Goal: Information Seeking & Learning: Learn about a topic

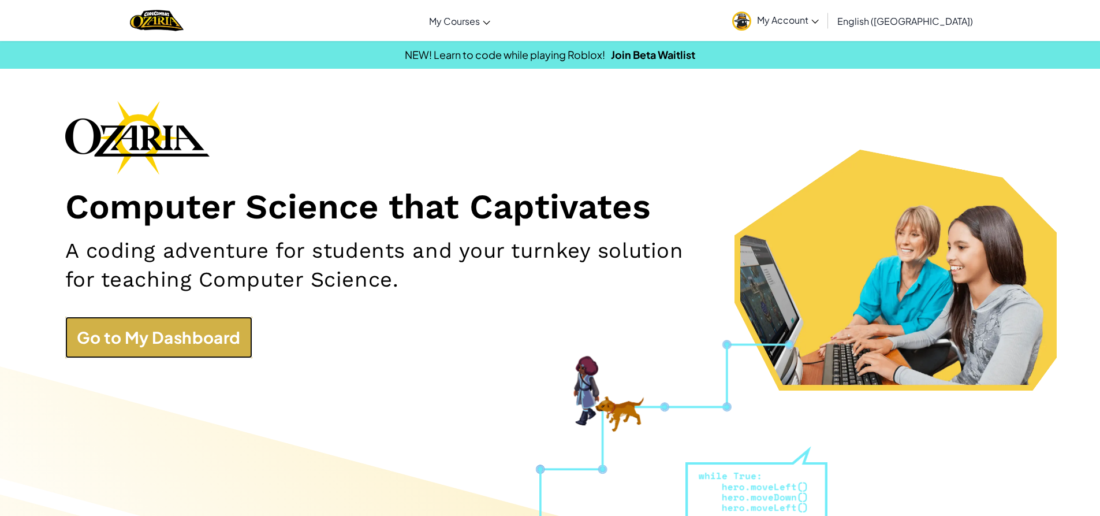
click at [252, 344] on link "Go to My Dashboard" at bounding box center [158, 337] width 187 height 42
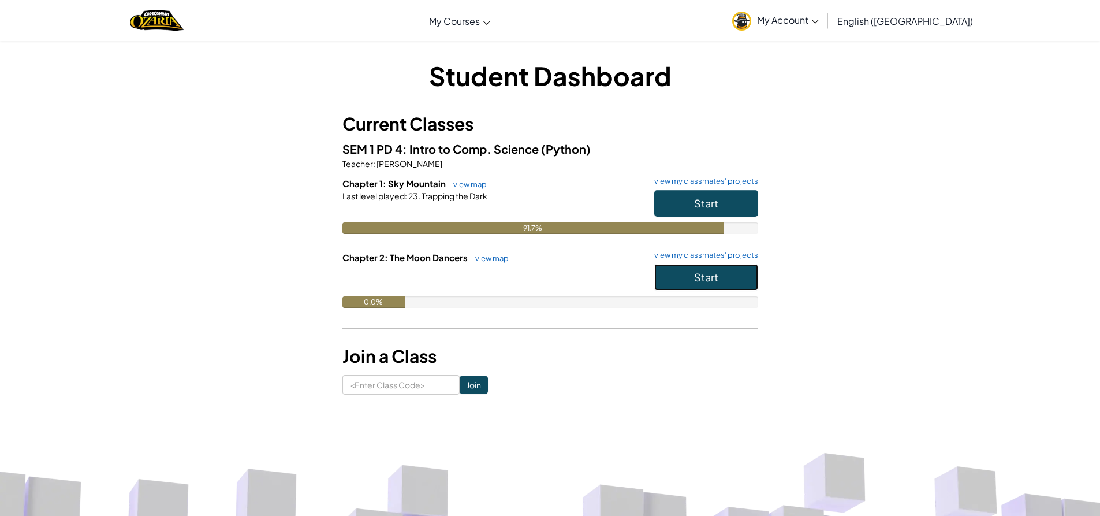
click at [718, 285] on button "Start" at bounding box center [706, 277] width 104 height 27
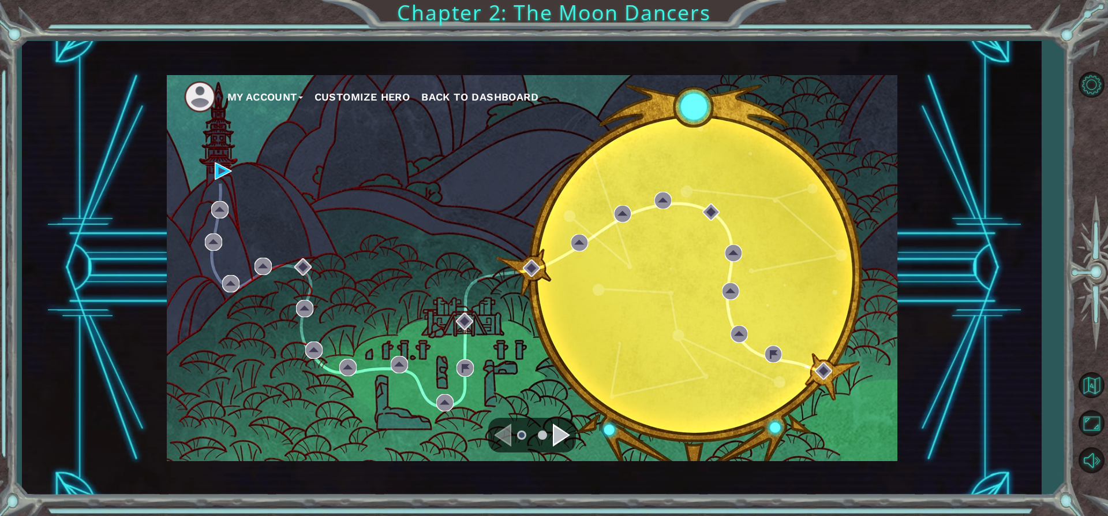
click at [214, 163] on div "My Account Customize Hero Back to Dashboard" at bounding box center [532, 268] width 731 height 386
click at [217, 165] on img at bounding box center [223, 170] width 17 height 17
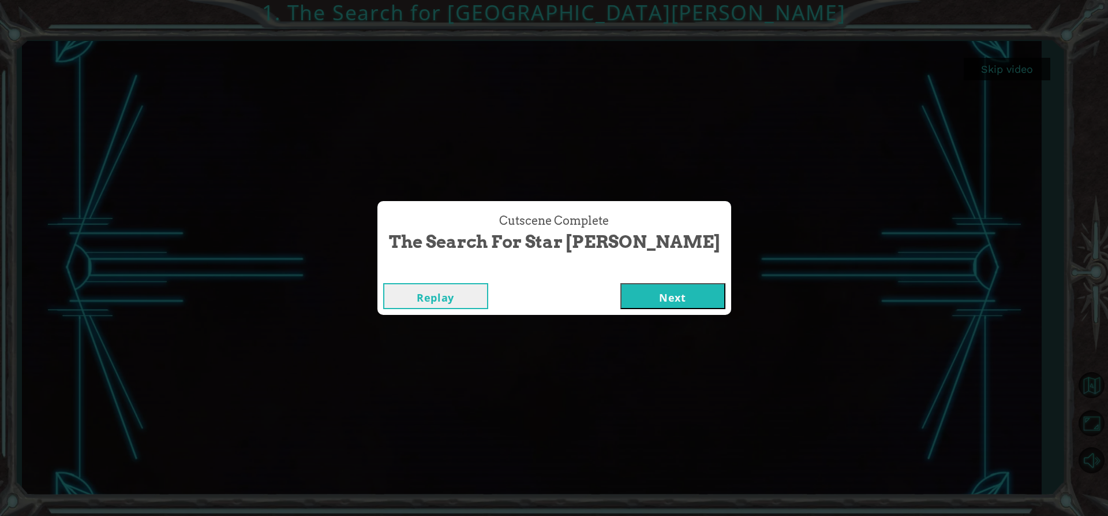
click at [647, 304] on button "Next" at bounding box center [673, 296] width 105 height 26
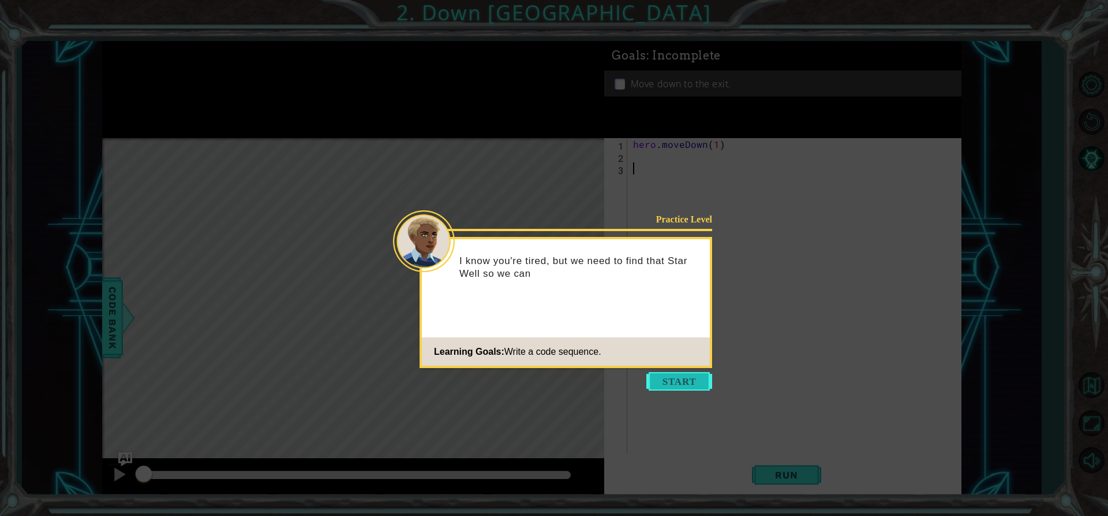
click at [694, 378] on button "Start" at bounding box center [680, 381] width 66 height 18
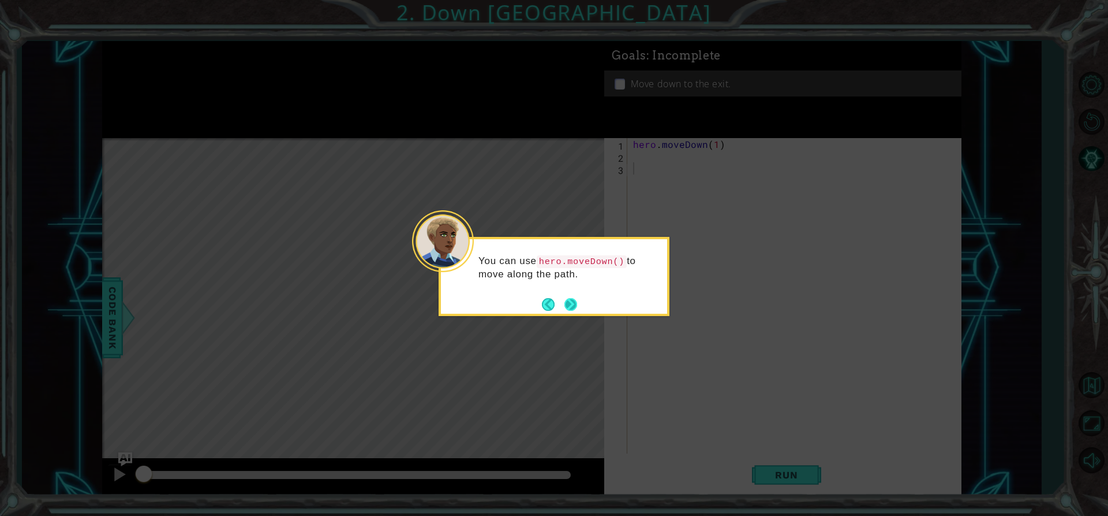
click at [566, 304] on button "Next" at bounding box center [570, 303] width 21 height 21
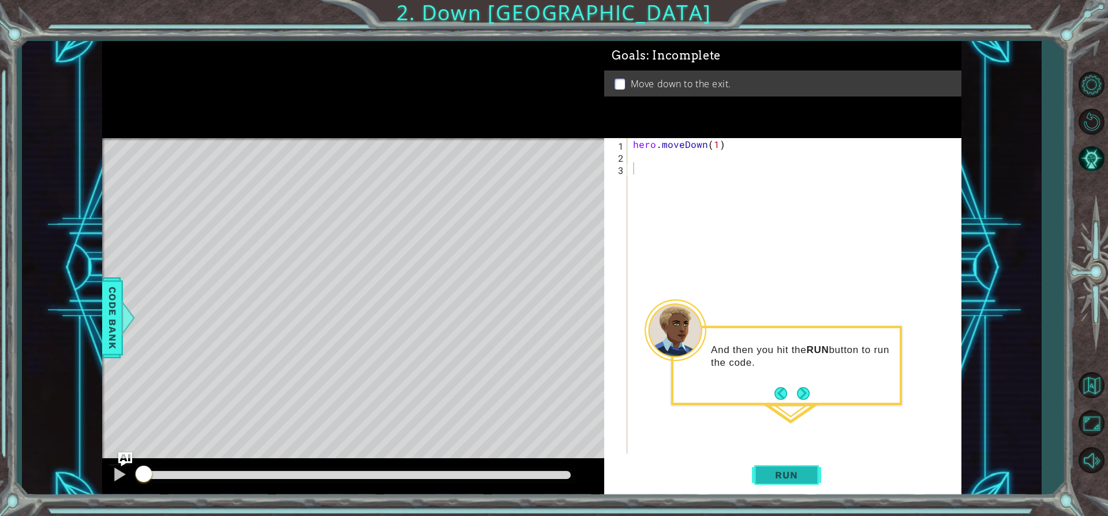
click at [792, 475] on span "Run" at bounding box center [787, 475] width 46 height 12
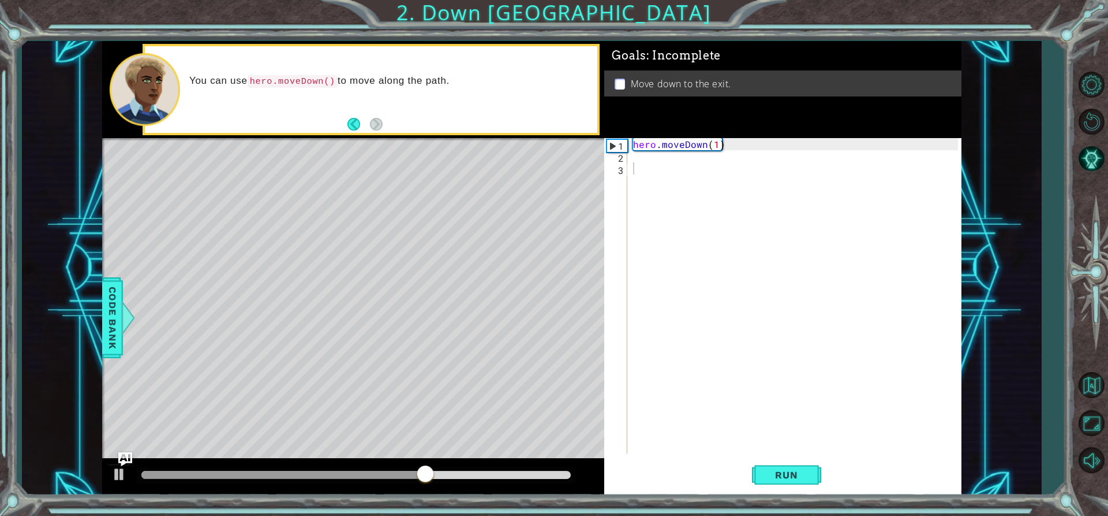
click at [359, 134] on div "You can use hero.moveDown() to move along the path." at bounding box center [371, 89] width 457 height 91
click at [639, 158] on div "hero . moveDown ( 1 )" at bounding box center [797, 307] width 333 height 339
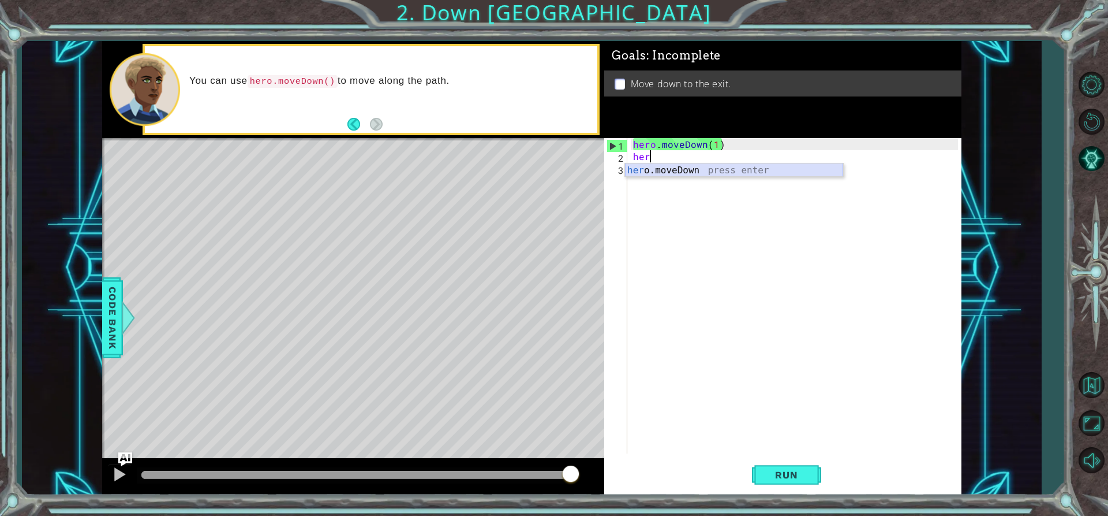
drag, startPoint x: 719, startPoint y: 165, endPoint x: 711, endPoint y: 158, distance: 10.6
click at [720, 163] on div "her o.moveDown press enter" at bounding box center [734, 184] width 218 height 42
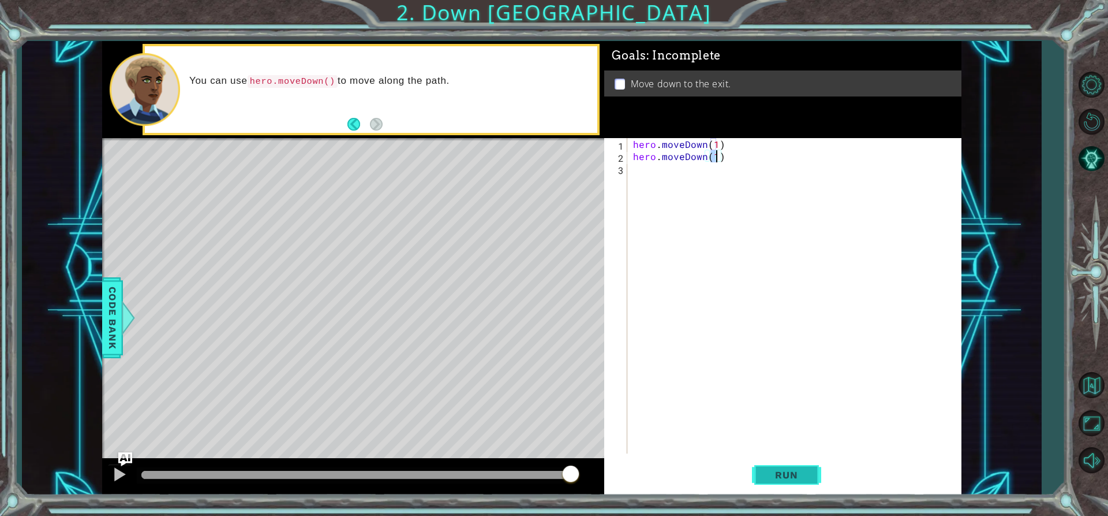
type textarea "hero.moveDown(1)"
drag, startPoint x: 813, startPoint y: 481, endPoint x: 822, endPoint y: 462, distance: 20.7
click at [813, 480] on button "Run" at bounding box center [786, 475] width 69 height 36
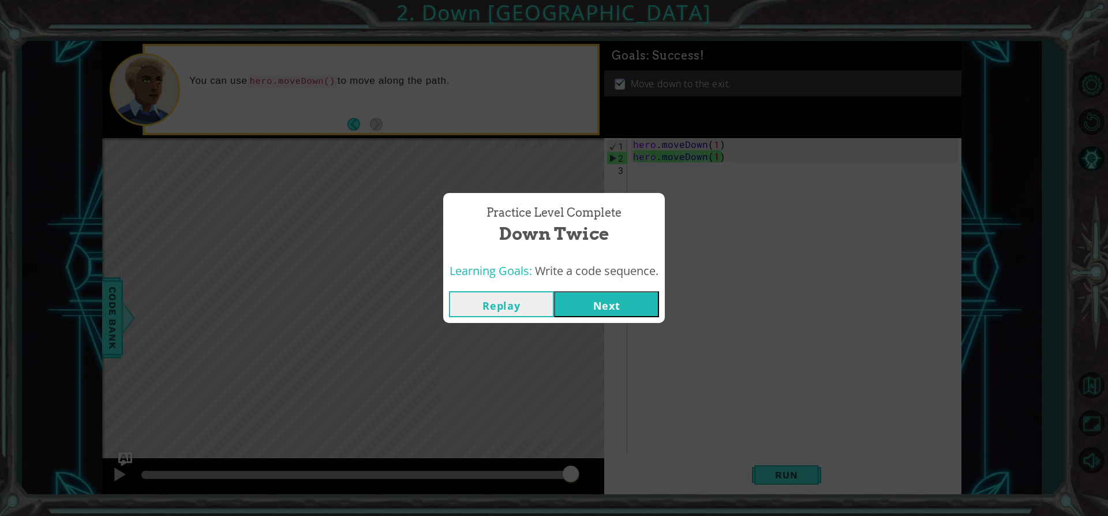
click at [610, 306] on button "Next" at bounding box center [606, 304] width 105 height 26
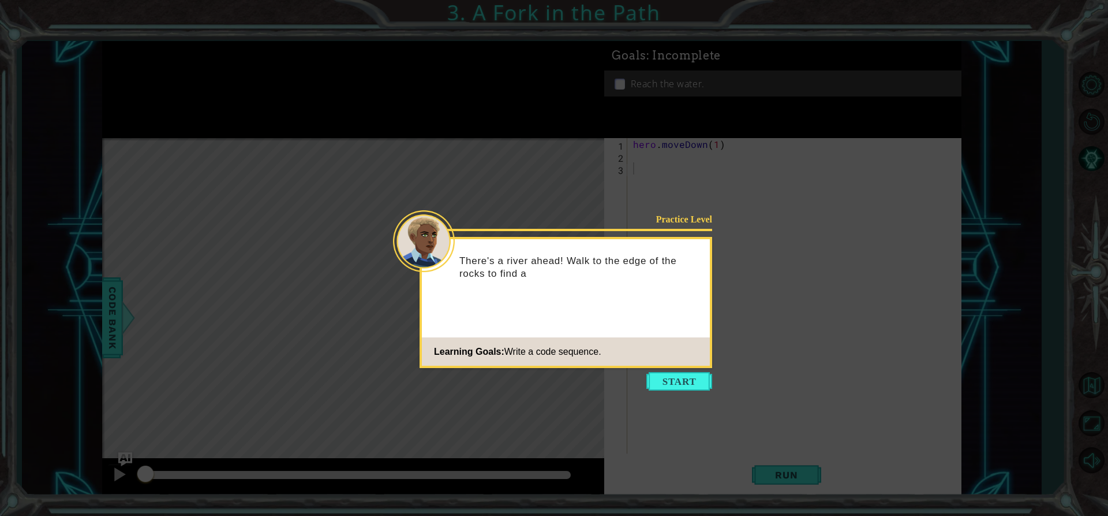
drag, startPoint x: 703, startPoint y: 378, endPoint x: 710, endPoint y: 379, distance: 7.6
click at [707, 378] on button "Start" at bounding box center [680, 381] width 66 height 18
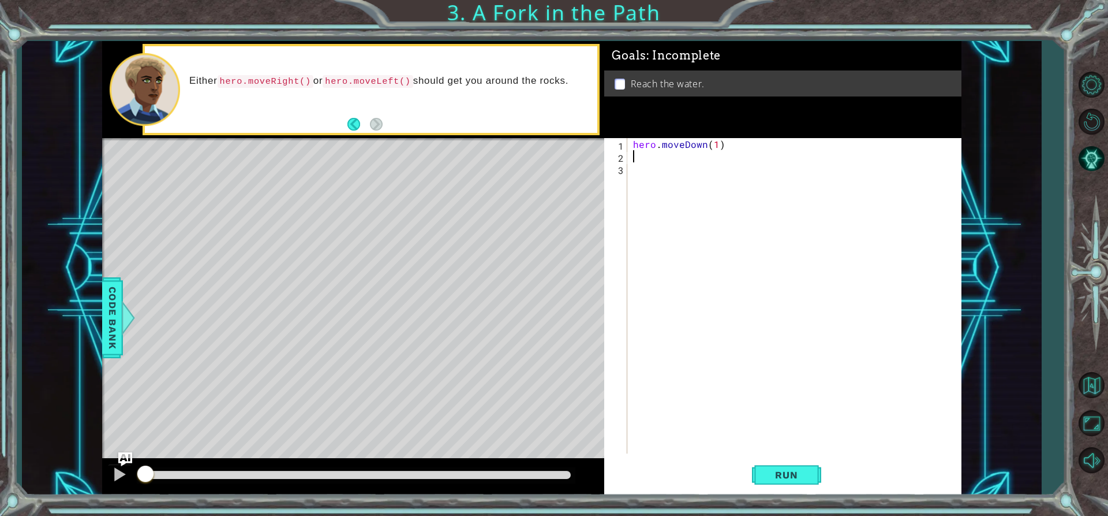
click at [645, 158] on div "hero . moveDown ( 1 )" at bounding box center [797, 307] width 333 height 339
click at [700, 166] on div "he ro.moveDown press enter he ro.moveLeft press enter he ro.moveRight press ent…" at bounding box center [734, 197] width 218 height 69
type textarea "hero.moveDown(1)"
click at [700, 166] on div "hero . moveDown ( 1 ) hero . moveDown ( 1 )" at bounding box center [797, 307] width 333 height 339
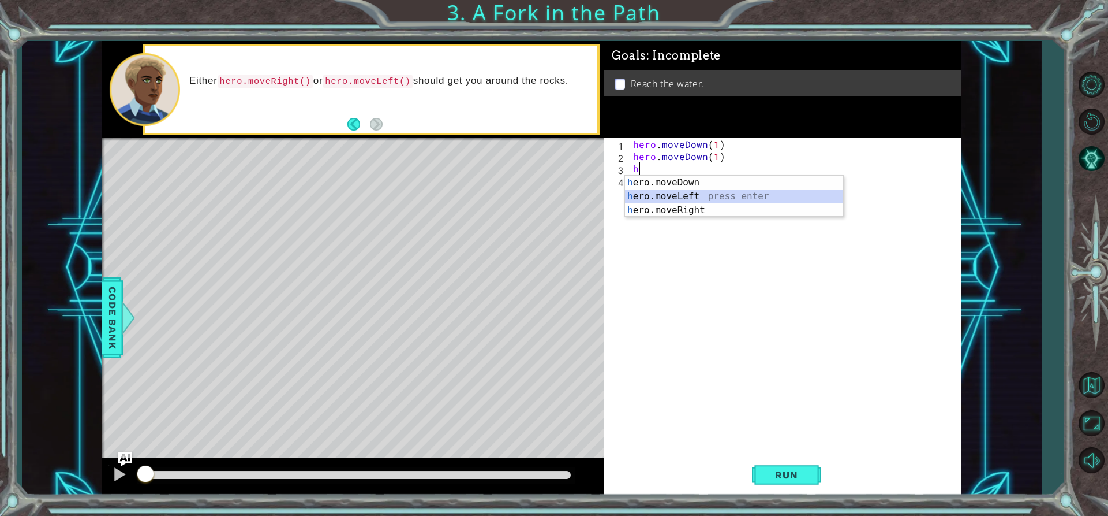
drag, startPoint x: 720, startPoint y: 200, endPoint x: 726, endPoint y: 193, distance: 9.8
click at [720, 197] on div "h ero.moveDown press enter h ero.moveLeft press enter h ero.moveRight press ent…" at bounding box center [734, 210] width 218 height 69
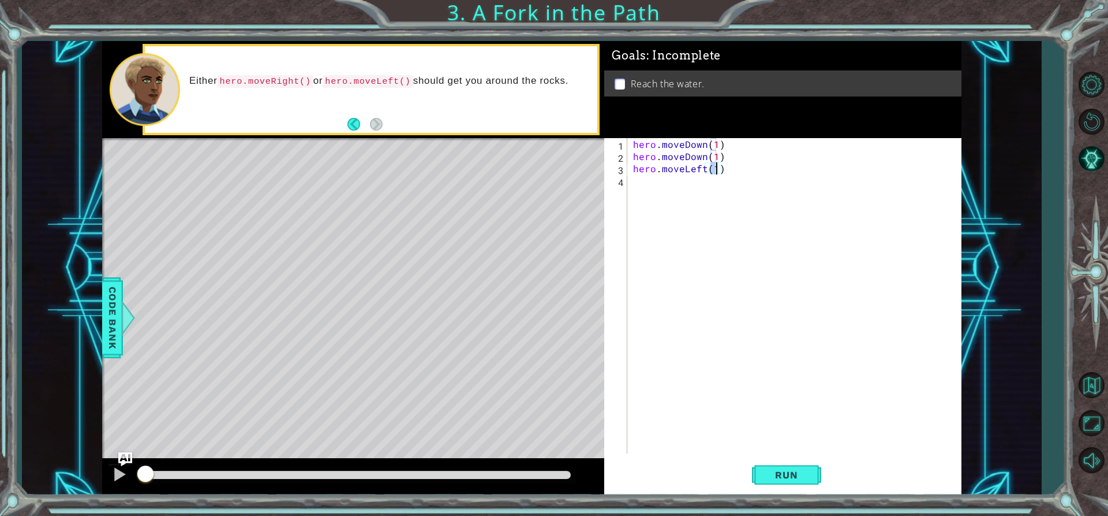
type textarea "hero.moveLeft(1)"
click at [794, 497] on div "1 ההההההההההההההההההההההההההההההההההההההההההההההההההההההההההההההההההההההההההההה…" at bounding box center [554, 258] width 1108 height 516
click at [800, 486] on button "Run" at bounding box center [786, 475] width 69 height 36
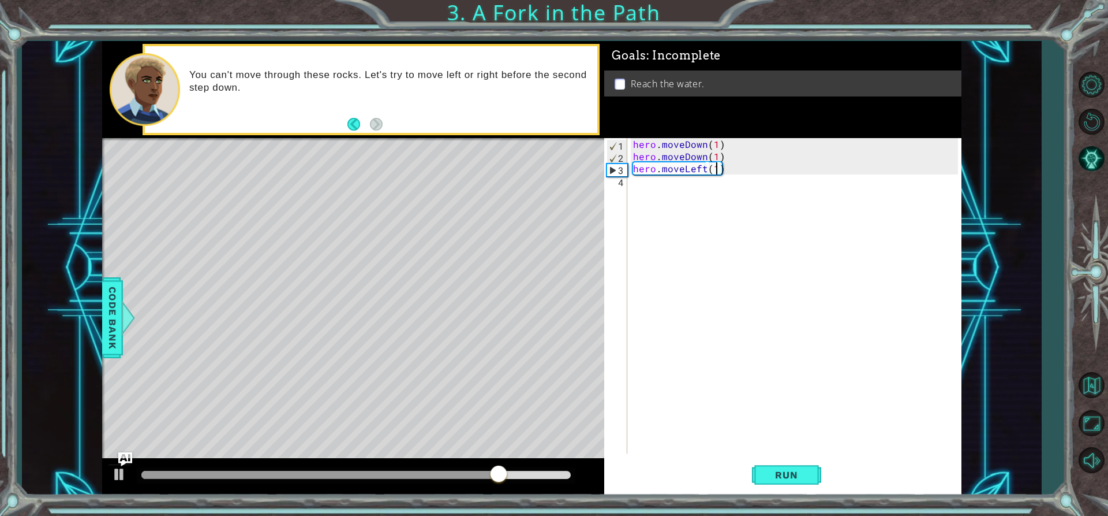
click at [675, 200] on div "hero . moveDown ( 1 ) hero . moveDown ( 1 ) hero . moveLeft ( 1 )" at bounding box center [797, 307] width 333 height 339
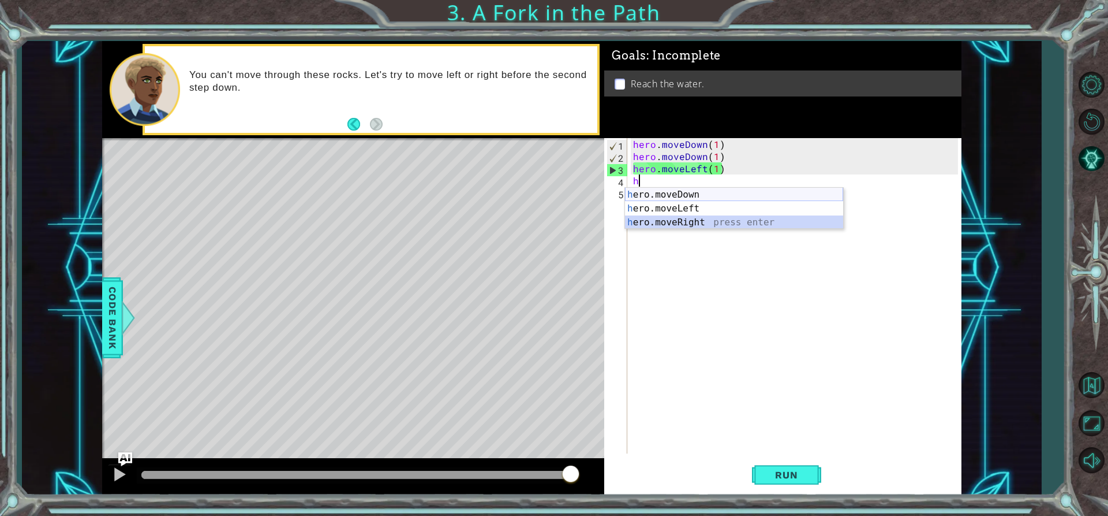
drag, startPoint x: 725, startPoint y: 223, endPoint x: 717, endPoint y: 190, distance: 34.3
click at [717, 190] on div "h ero.moveDown press enter h ero.moveLeft press enter h ero.moveRight press ent…" at bounding box center [734, 222] width 218 height 69
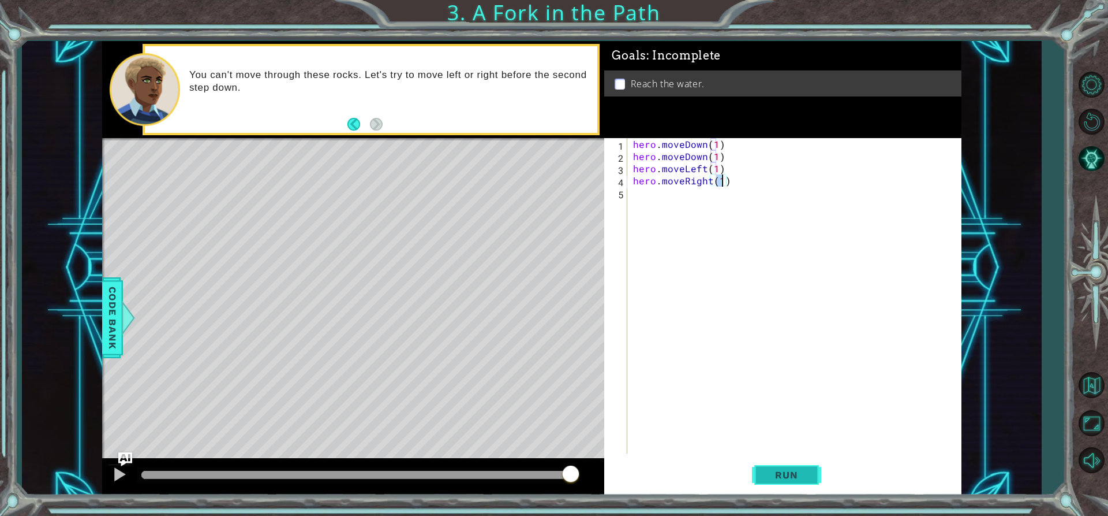
click at [814, 475] on button "Run" at bounding box center [786, 475] width 69 height 36
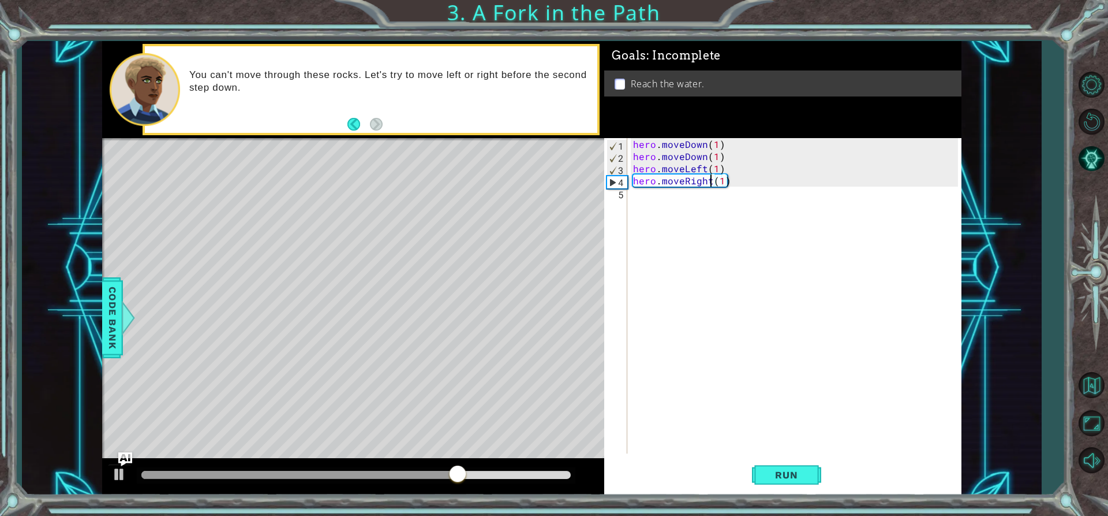
drag, startPoint x: 712, startPoint y: 185, endPoint x: 711, endPoint y: 192, distance: 7.0
click at [711, 191] on div "hero . moveDown ( 1 ) hero . moveDown ( 1 ) hero . moveLeft ( 1 ) hero . moveRi…" at bounding box center [797, 307] width 333 height 339
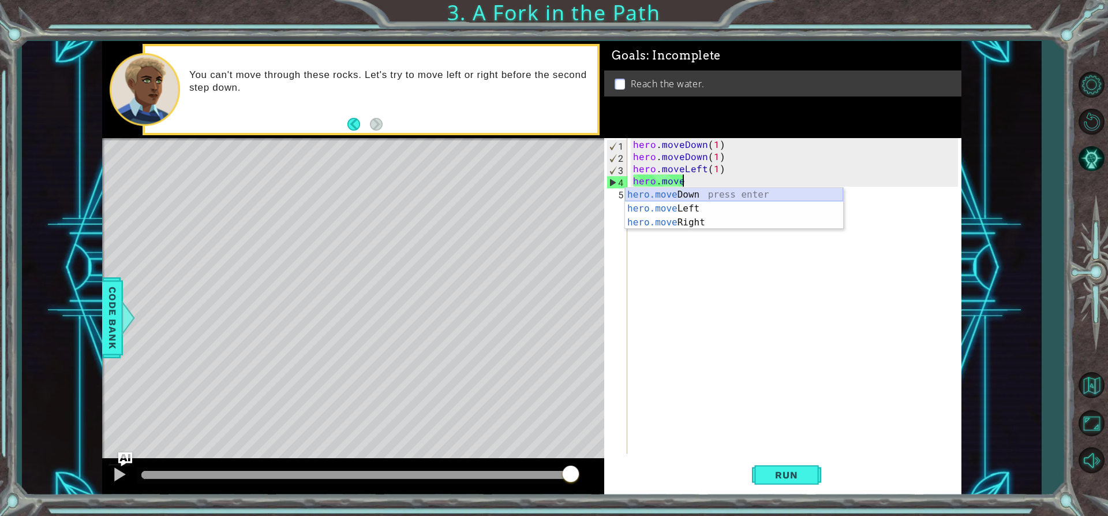
drag, startPoint x: 718, startPoint y: 191, endPoint x: 737, endPoint y: 191, distance: 19.1
click at [727, 188] on div "hero.move Down press enter hero.move Left press enter hero.move Right press ent…" at bounding box center [734, 222] width 218 height 69
type textarea "hero.moveDown(1)"
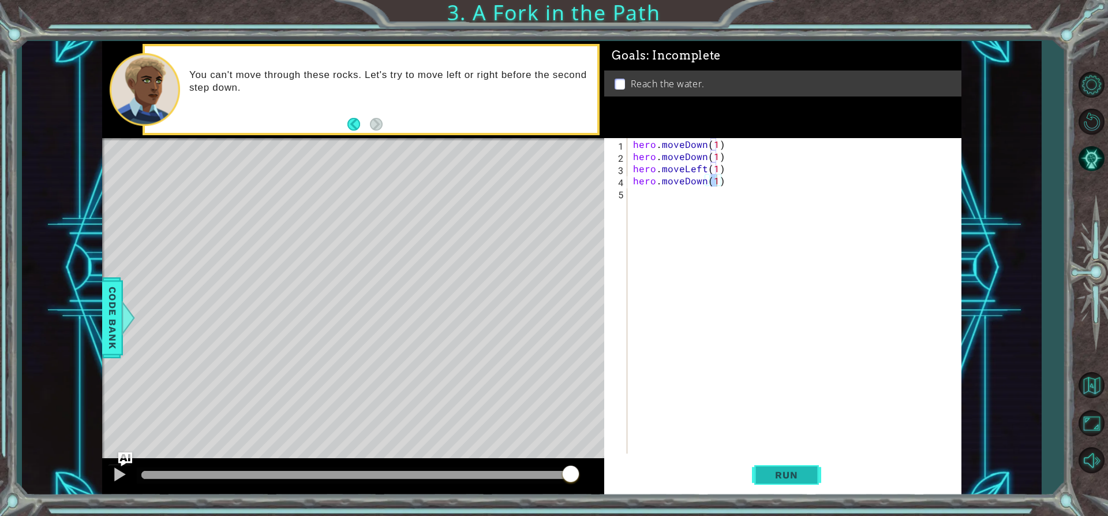
drag, startPoint x: 812, startPoint y: 465, endPoint x: 818, endPoint y: 462, distance: 5.9
click at [812, 464] on button "Run" at bounding box center [786, 475] width 69 height 36
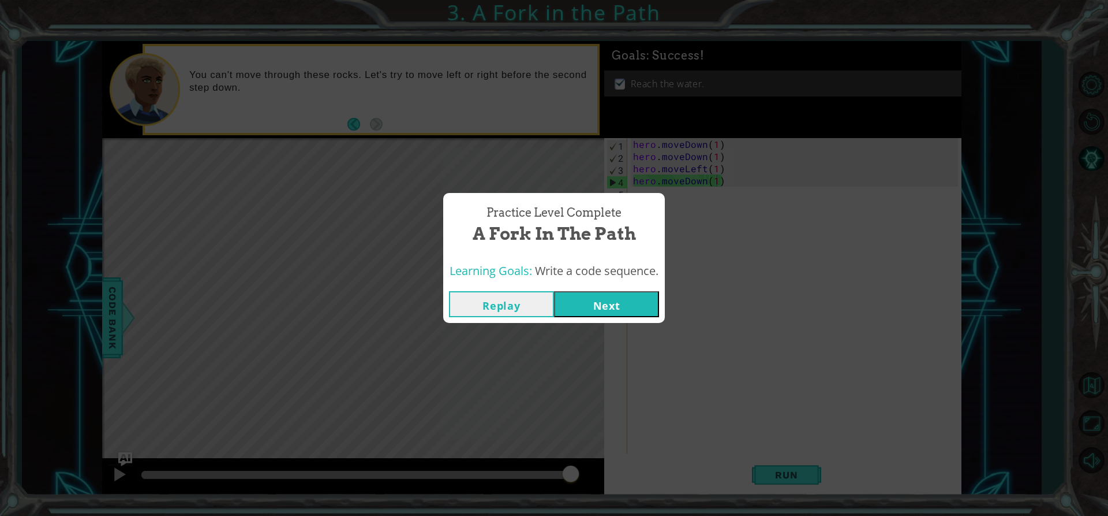
click at [647, 309] on button "Next" at bounding box center [606, 304] width 105 height 26
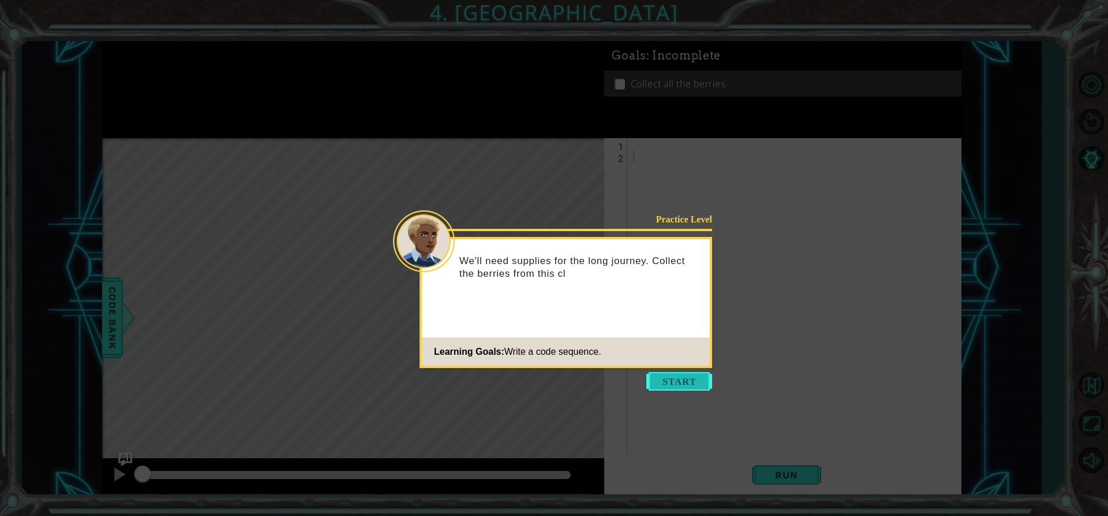
click at [693, 383] on button "Start" at bounding box center [680, 381] width 66 height 18
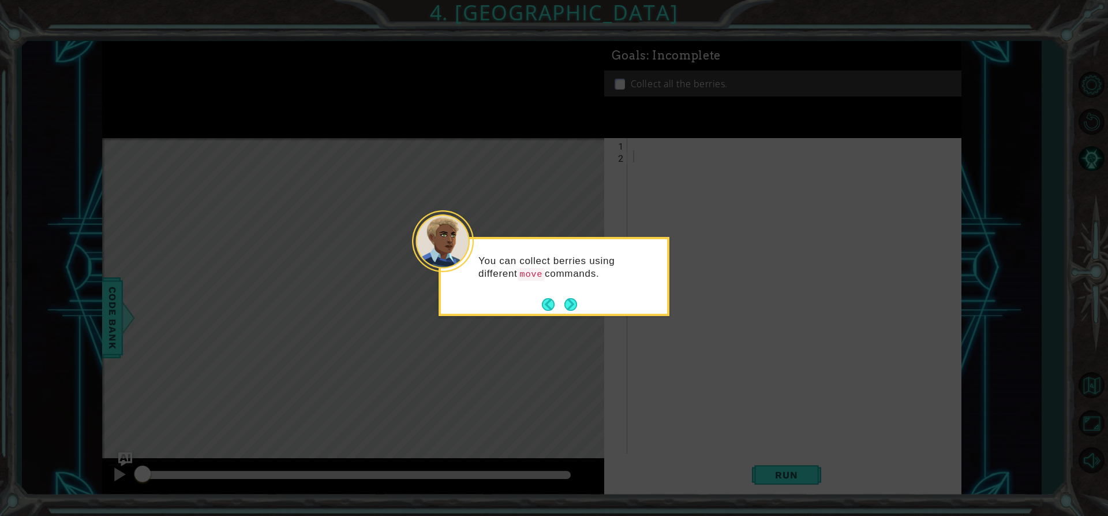
drag, startPoint x: 564, startPoint y: 301, endPoint x: 574, endPoint y: 299, distance: 10.6
click at [573, 300] on button "Next" at bounding box center [571, 304] width 16 height 16
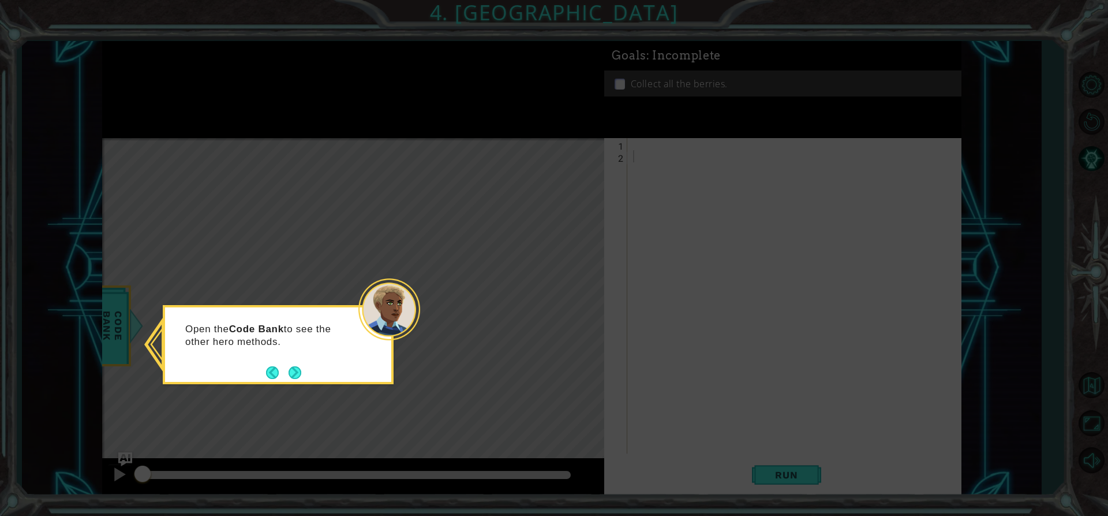
click at [311, 369] on div "Open the Code Bank to see the other hero methods." at bounding box center [278, 344] width 231 height 79
click at [297, 370] on button "Next" at bounding box center [294, 371] width 21 height 21
click at [289, 368] on button "Next" at bounding box center [295, 371] width 13 height 13
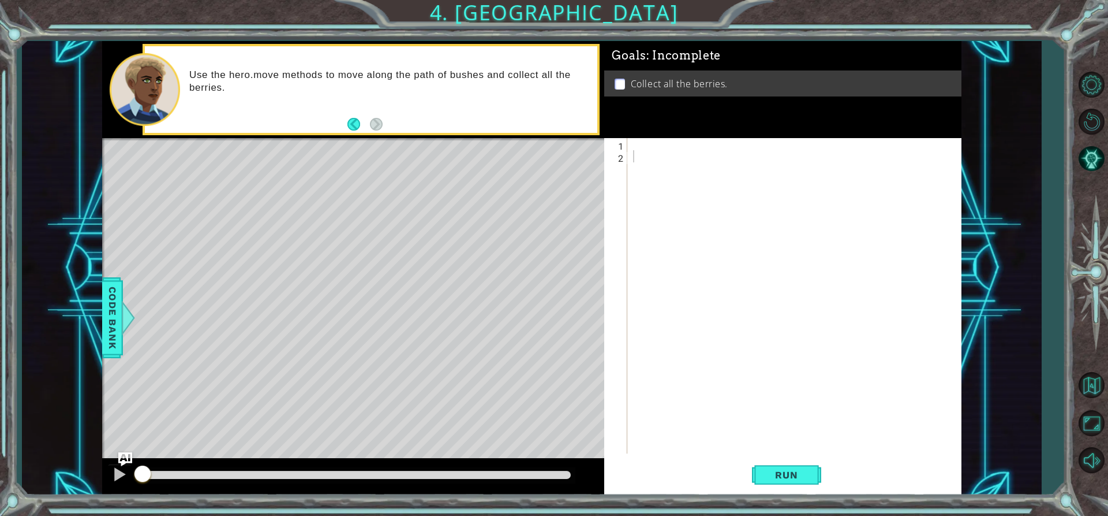
click at [392, 137] on div "Use the hero.move methods to move along the path of bushes and collect all the …" at bounding box center [353, 89] width 503 height 96
click at [357, 124] on button "Back" at bounding box center [359, 124] width 23 height 13
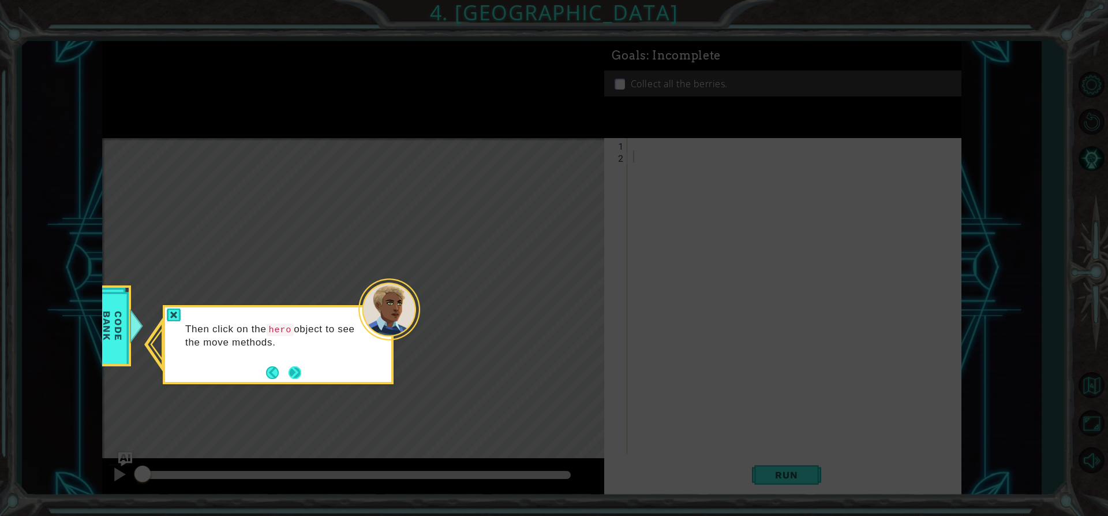
click at [301, 375] on button "Next" at bounding box center [295, 372] width 17 height 17
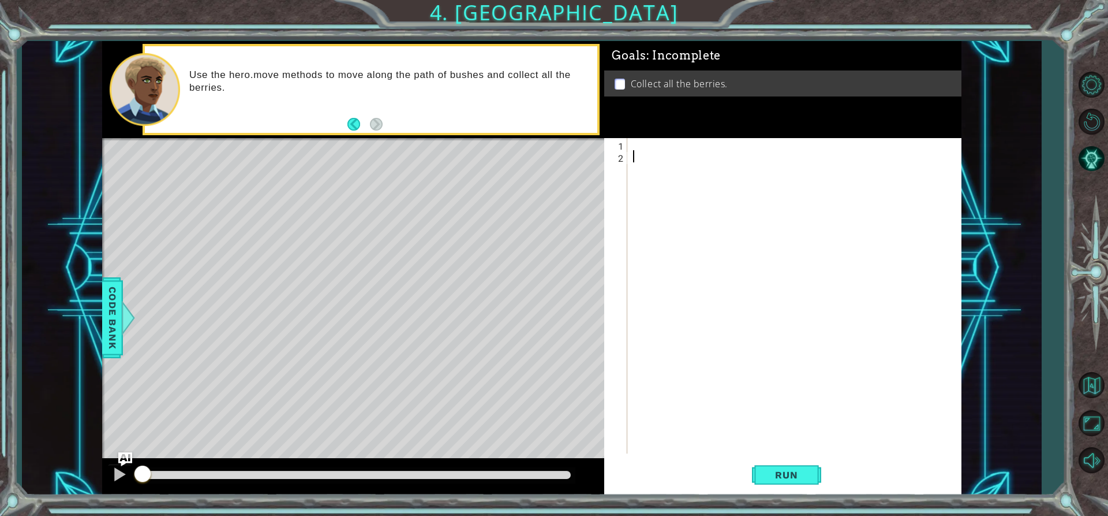
drag, startPoint x: 726, startPoint y: 227, endPoint x: 746, endPoint y: 218, distance: 21.5
click at [746, 220] on div "1 2 ההההההההההההההההההההההההההההההההההההההההההההההההההההההההההההההההההההההההההה…" at bounding box center [781, 295] width 354 height 315
click at [704, 139] on div at bounding box center [797, 307] width 333 height 339
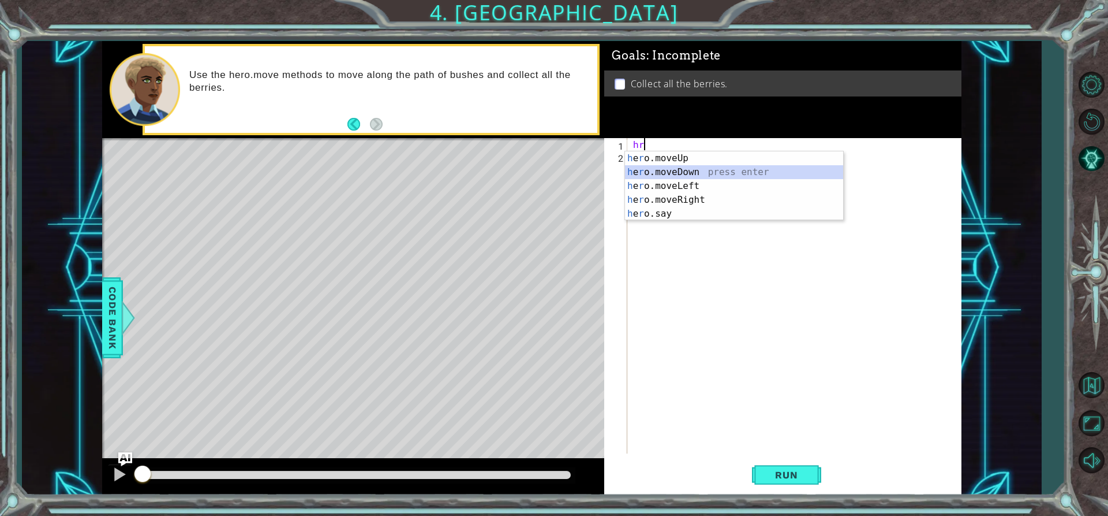
click at [680, 170] on div "h e r o.moveUp press enter h e r o.moveDown press enter h e r o.moveLeft press …" at bounding box center [734, 199] width 218 height 97
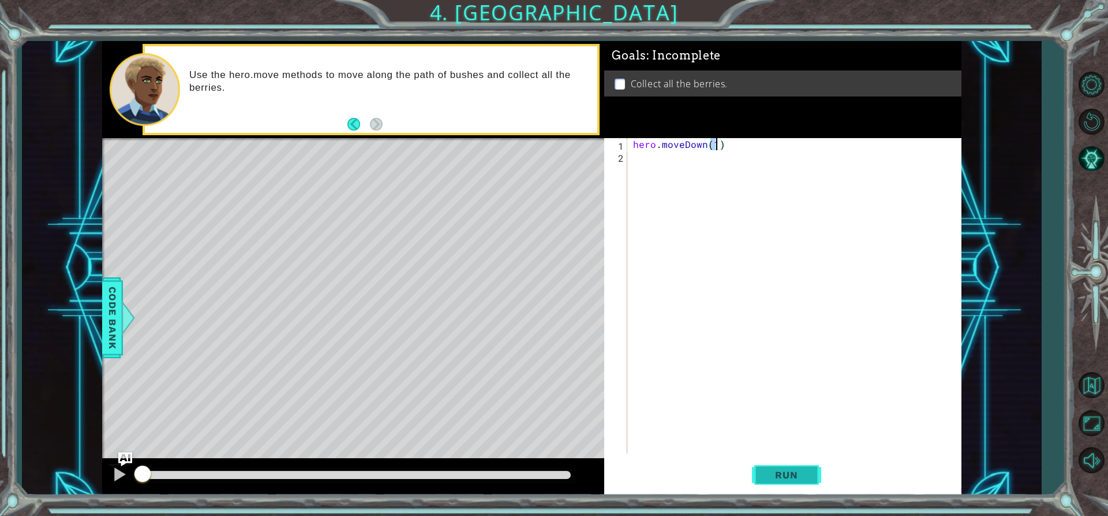
type textarea "hero.moveDown(1)"
click at [798, 490] on button "Run" at bounding box center [786, 475] width 69 height 36
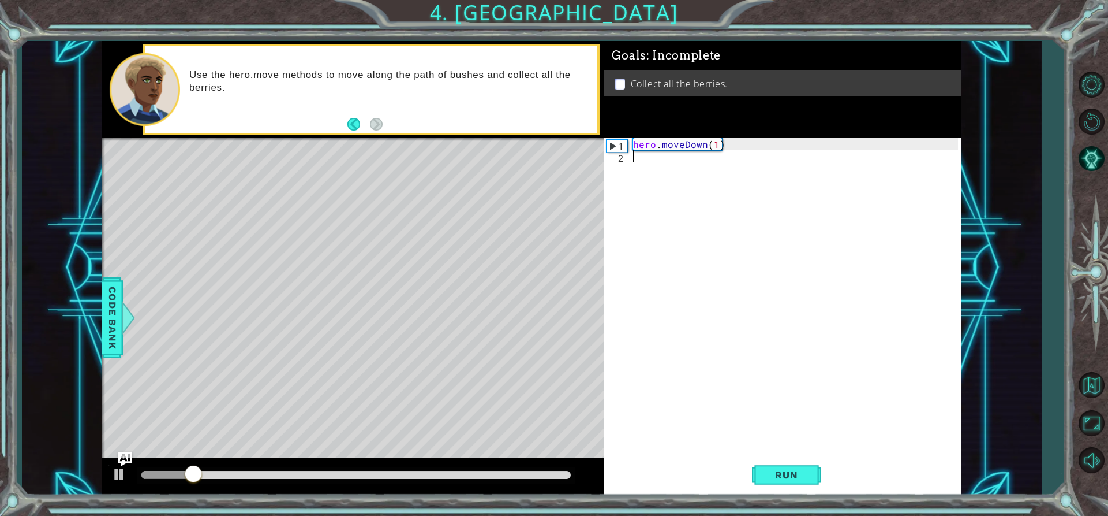
click at [632, 157] on div "hero . moveDown ( 1 )" at bounding box center [797, 307] width 333 height 339
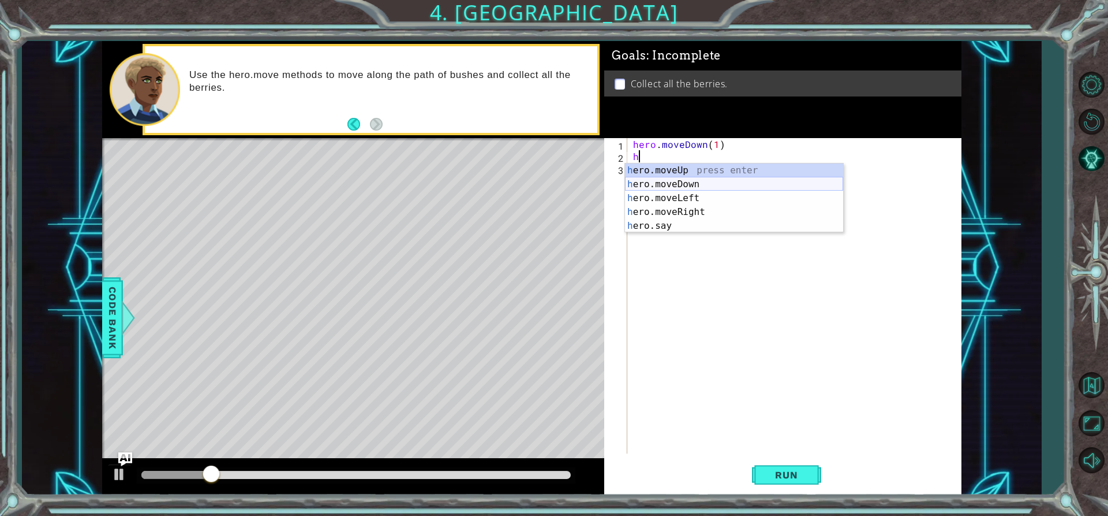
click at [667, 184] on div "h ero.moveUp press enter h ero.moveDown press enter h ero.moveLeft press enter …" at bounding box center [734, 211] width 218 height 97
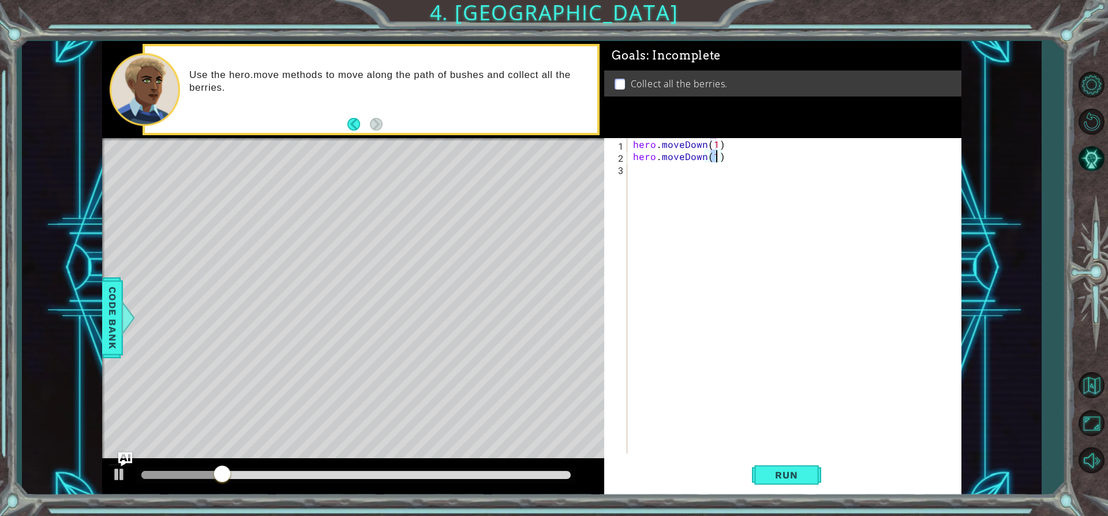
type textarea "hero.moveDown(1)"
drag, startPoint x: 833, startPoint y: 469, endPoint x: 827, endPoint y: 465, distance: 6.7
click at [833, 469] on div "Run" at bounding box center [787, 475] width 357 height 36
click at [796, 467] on button "Run" at bounding box center [786, 475] width 69 height 36
drag, startPoint x: 666, startPoint y: 171, endPoint x: 666, endPoint y: 191, distance: 20.2
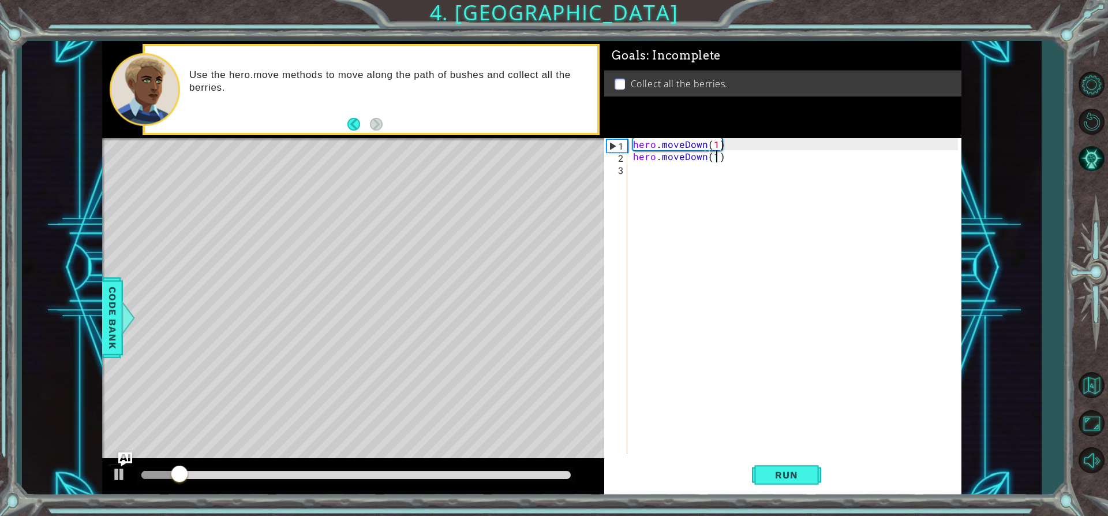
click at [666, 189] on div "hero . moveDown ( 1 ) hero . moveDown ( 1 )" at bounding box center [797, 307] width 333 height 339
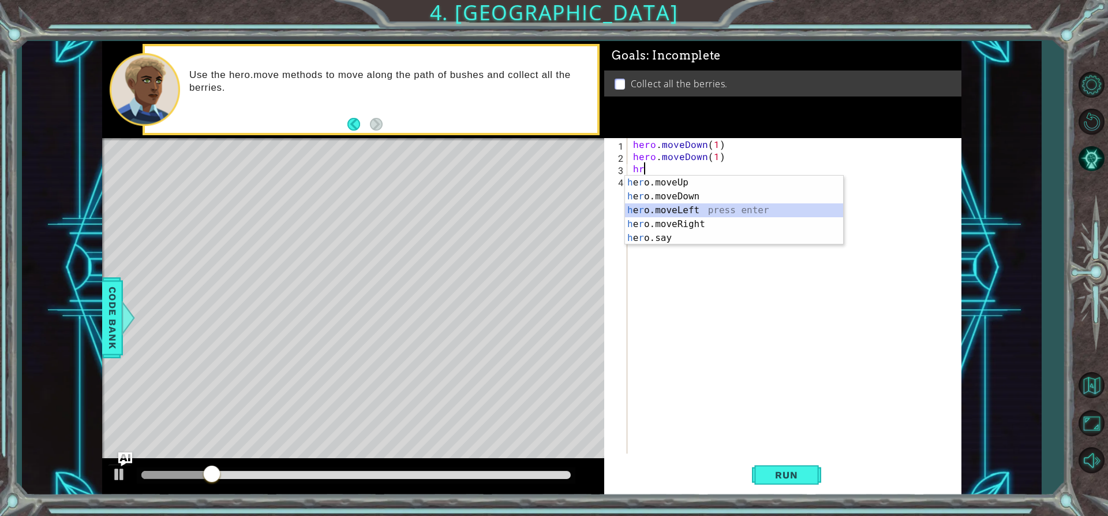
click at [697, 206] on div "h e r o.moveUp press enter h e r o.moveDown press enter h e r o.moveLeft press …" at bounding box center [734, 224] width 218 height 97
type textarea "hero.moveLeft(1)"
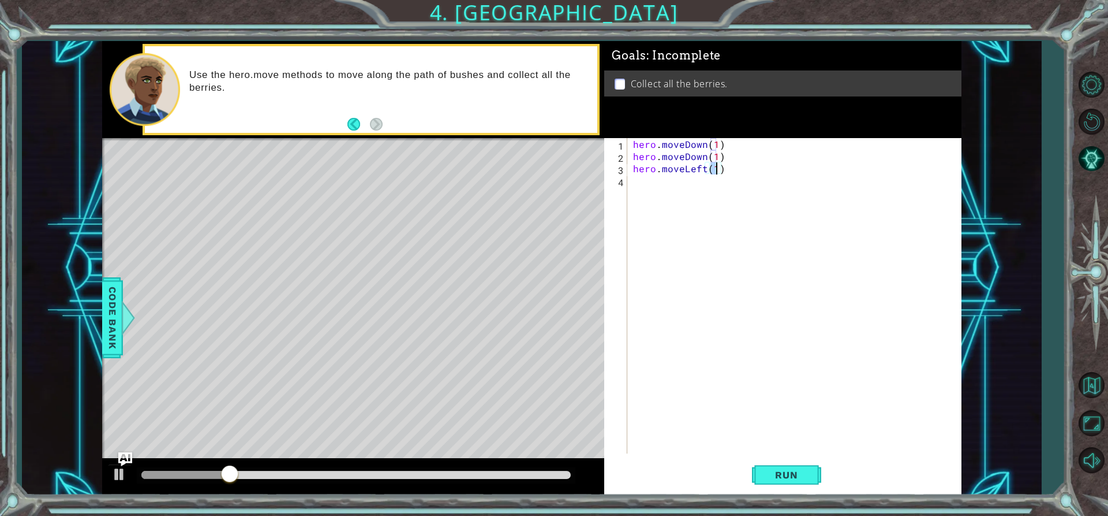
click at [660, 200] on div "hero . moveDown ( 1 ) hero . moveDown ( 1 ) hero . moveLeft ( 1 )" at bounding box center [797, 307] width 333 height 339
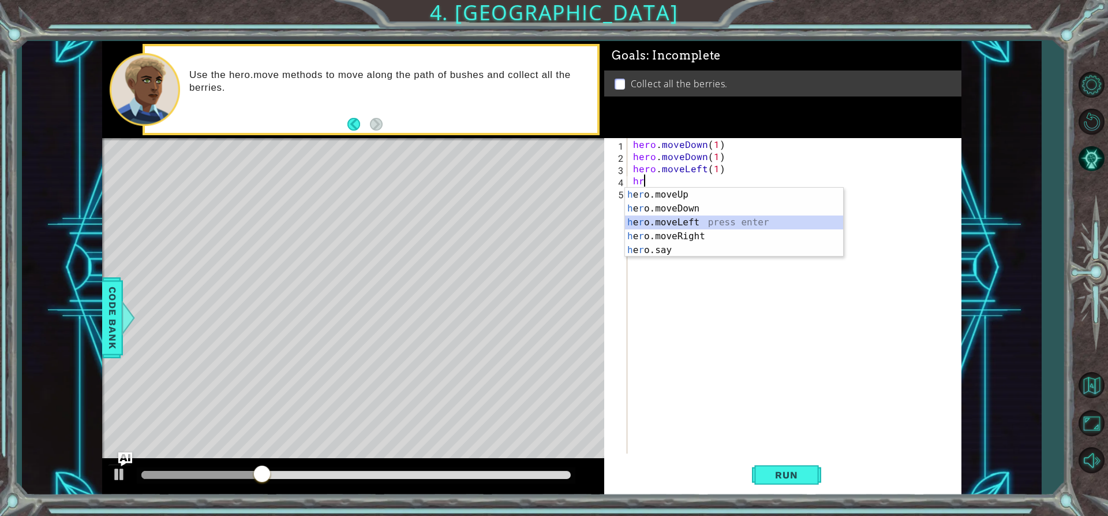
click at [710, 221] on div "h e r o.moveUp press enter h e r o.moveDown press enter h e r o.moveLeft press …" at bounding box center [734, 236] width 218 height 97
type textarea "hero.moveLeft(1)"
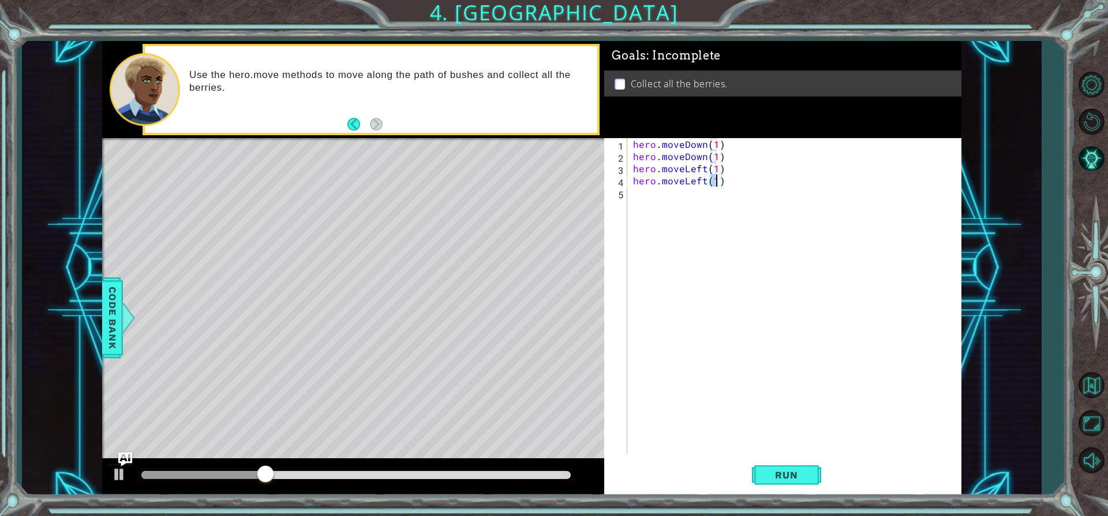
click at [688, 209] on div "hero . moveDown ( 1 ) hero . moveDown ( 1 ) hero . moveLeft ( 1 ) hero . moveLe…" at bounding box center [797, 307] width 333 height 339
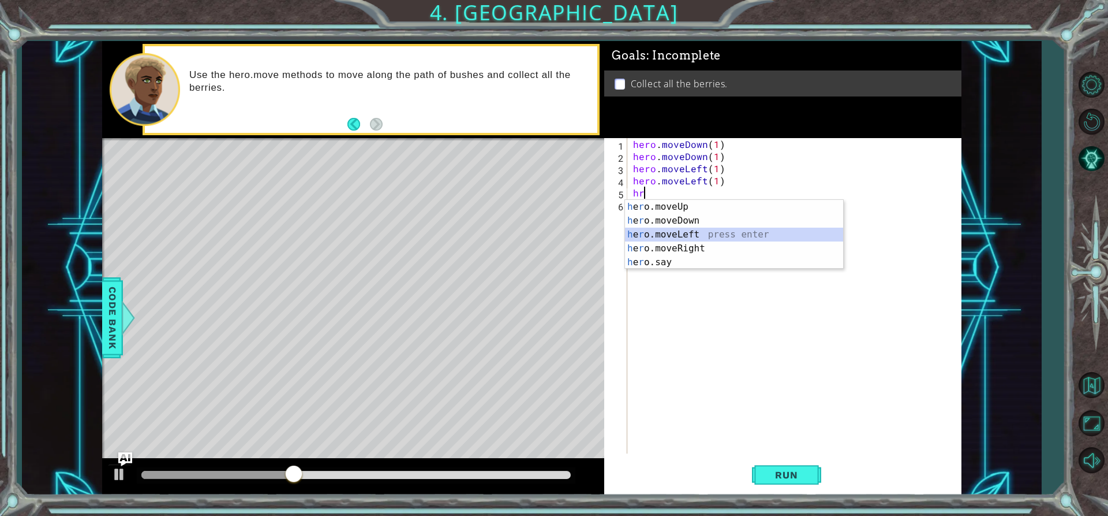
click at [693, 241] on div "h e r o.moveUp press enter h e r o.moveDown press enter h e r o.moveLeft press …" at bounding box center [734, 248] width 218 height 97
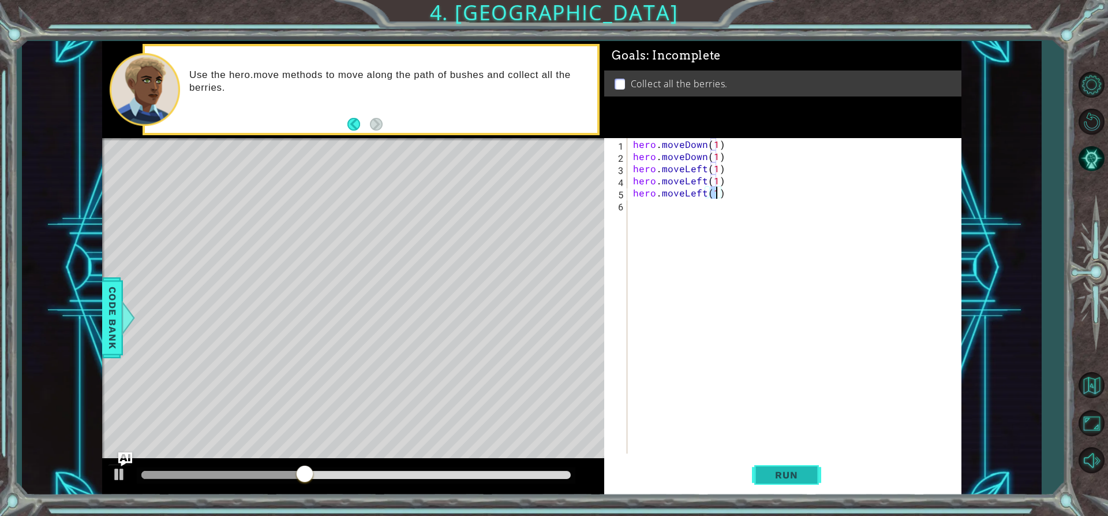
type textarea "hero.moveLeft(1)"
click at [806, 473] on span "Run" at bounding box center [787, 475] width 46 height 12
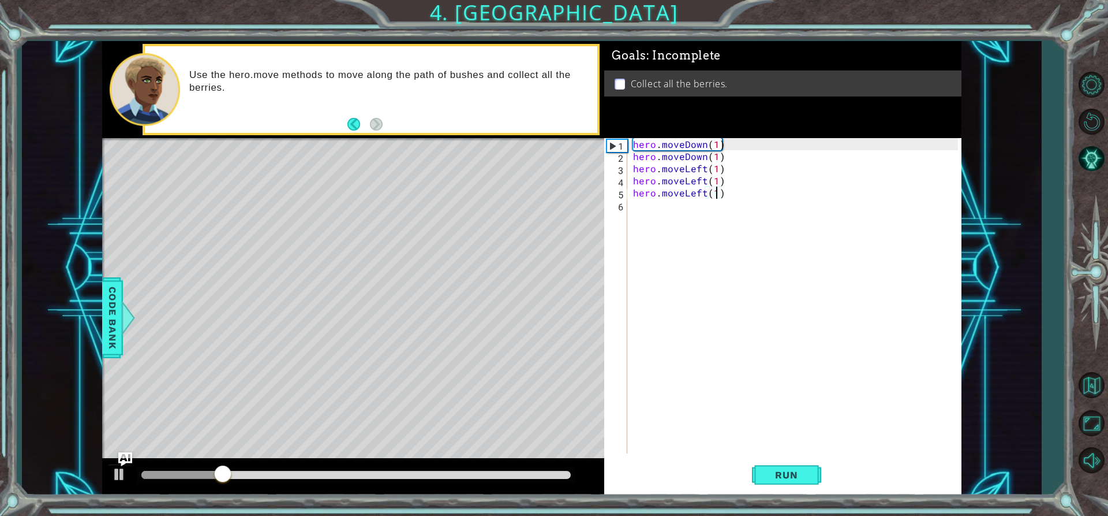
click at [678, 230] on div "hero . moveDown ( 1 ) hero . moveDown ( 1 ) hero . moveLeft ( 1 ) hero . moveLe…" at bounding box center [797, 307] width 333 height 339
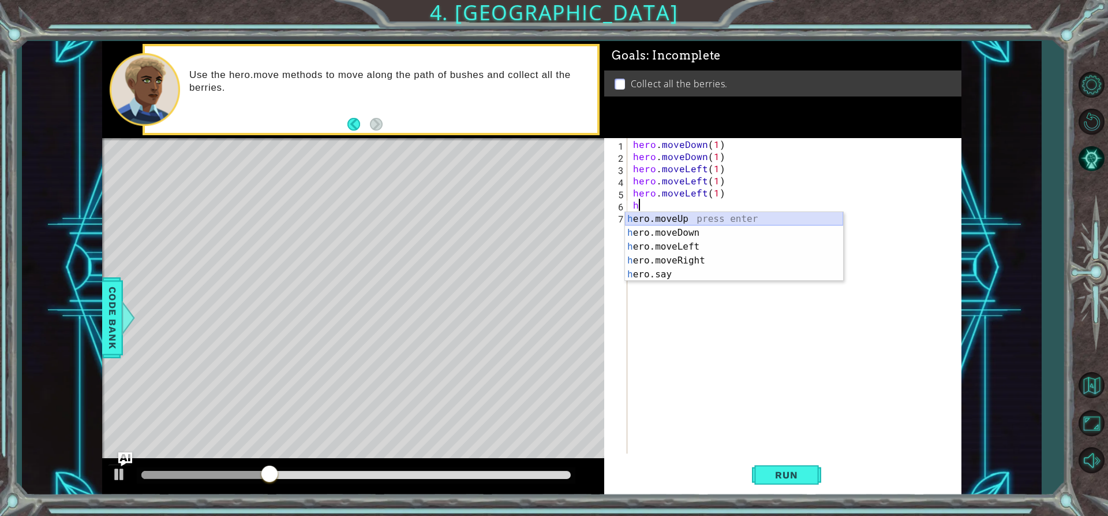
click at [712, 222] on div "h ero.moveUp press enter h ero.moveDown press enter h ero.moveLeft press enter …" at bounding box center [734, 260] width 218 height 97
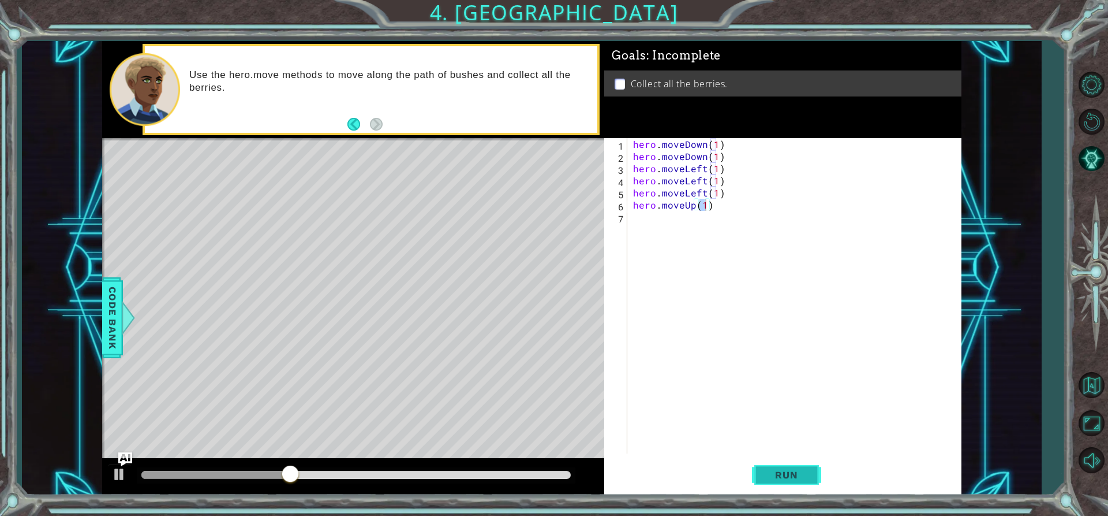
click at [793, 465] on button "Run" at bounding box center [786, 475] width 69 height 36
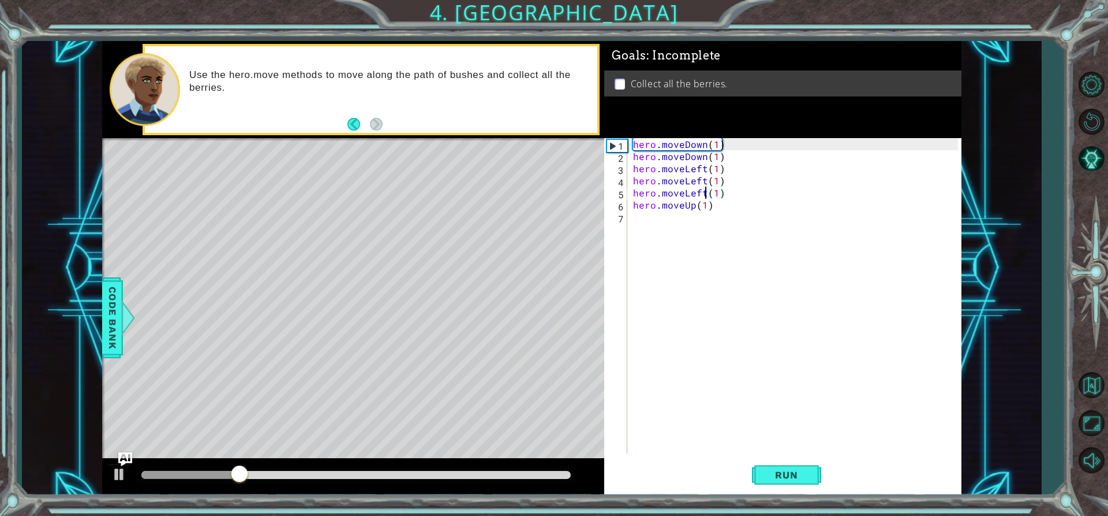
click at [704, 193] on div "hero . moveDown ( 1 ) hero . moveDown ( 1 ) hero . moveLeft ( 1 ) hero . moveLe…" at bounding box center [797, 307] width 333 height 339
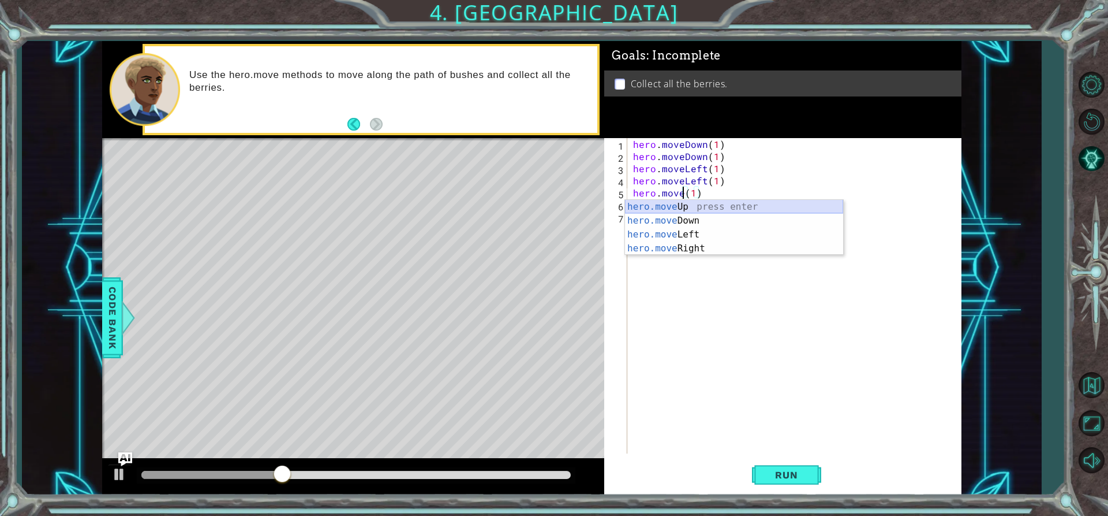
click at [726, 211] on div "hero.move Up press enter hero.move Down press enter hero.move Left press enter …" at bounding box center [734, 241] width 218 height 83
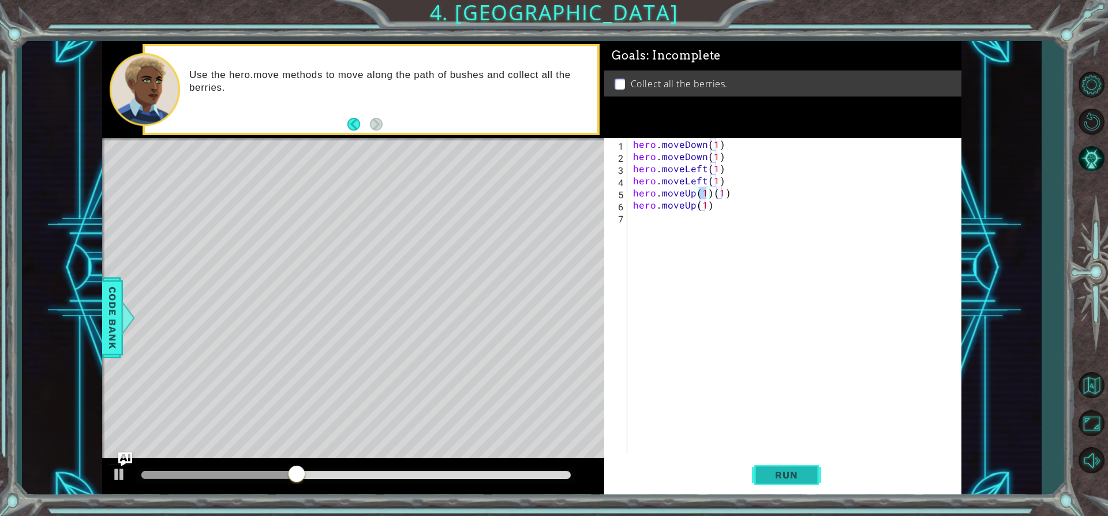
click at [820, 471] on button "Run" at bounding box center [786, 475] width 69 height 36
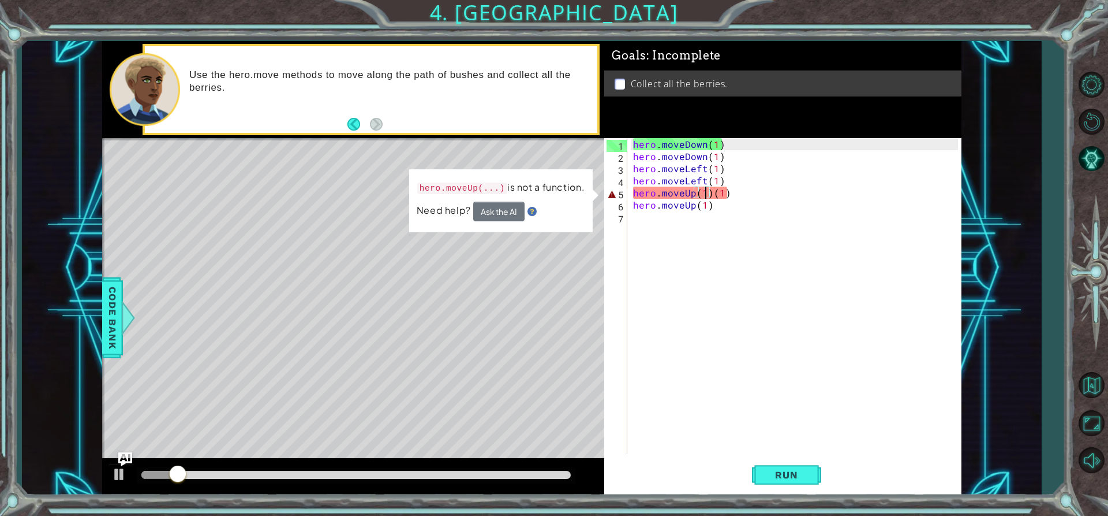
click at [737, 193] on div "hero . moveDown ( 1 ) hero . moveDown ( 1 ) hero . moveLeft ( 1 ) hero . moveLe…" at bounding box center [797, 307] width 333 height 339
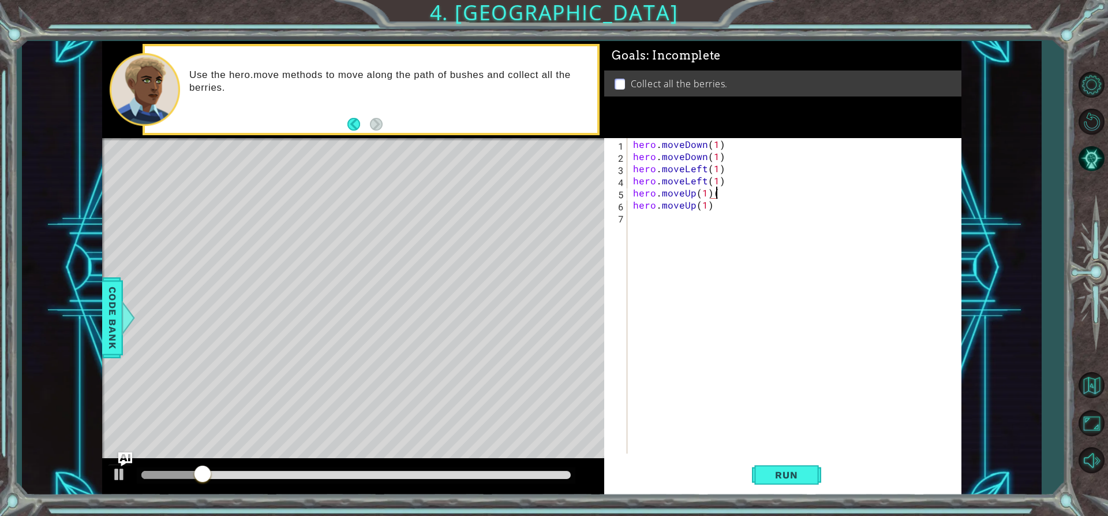
type textarea "hero.moveUp(1)"
click at [798, 484] on button "Run" at bounding box center [786, 475] width 69 height 36
click at [361, 489] on div at bounding box center [353, 476] width 503 height 37
drag, startPoint x: 408, startPoint y: 479, endPoint x: 439, endPoint y: 484, distance: 32.2
click at [439, 484] on div at bounding box center [353, 476] width 503 height 37
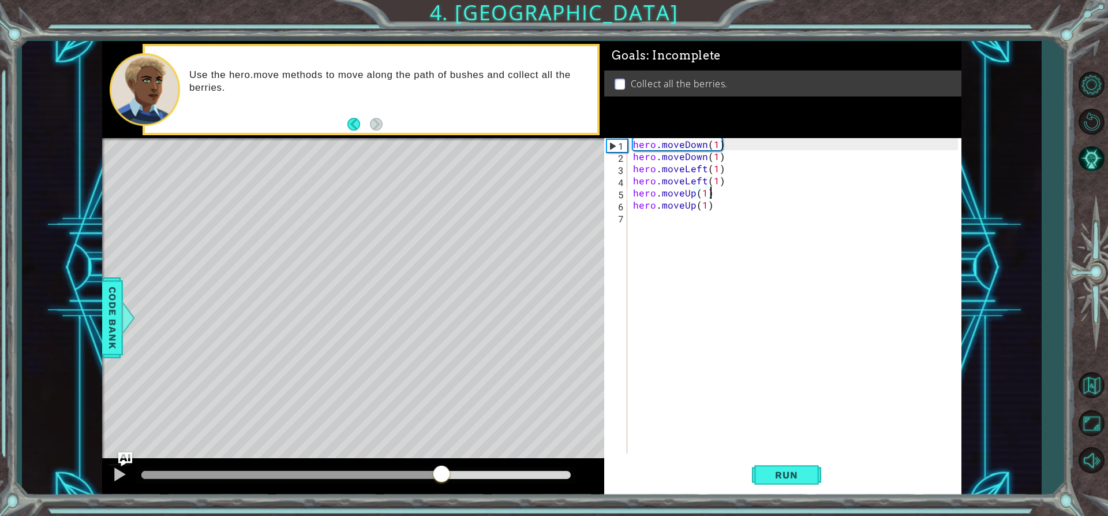
click at [442, 471] on div at bounding box center [356, 475] width 430 height 8
drag, startPoint x: 462, startPoint y: 472, endPoint x: 487, endPoint y: 474, distance: 24.3
click at [487, 474] on div at bounding box center [356, 475] width 430 height 8
click at [116, 471] on div at bounding box center [119, 473] width 15 height 15
drag, startPoint x: 509, startPoint y: 481, endPoint x: 481, endPoint y: 480, distance: 28.3
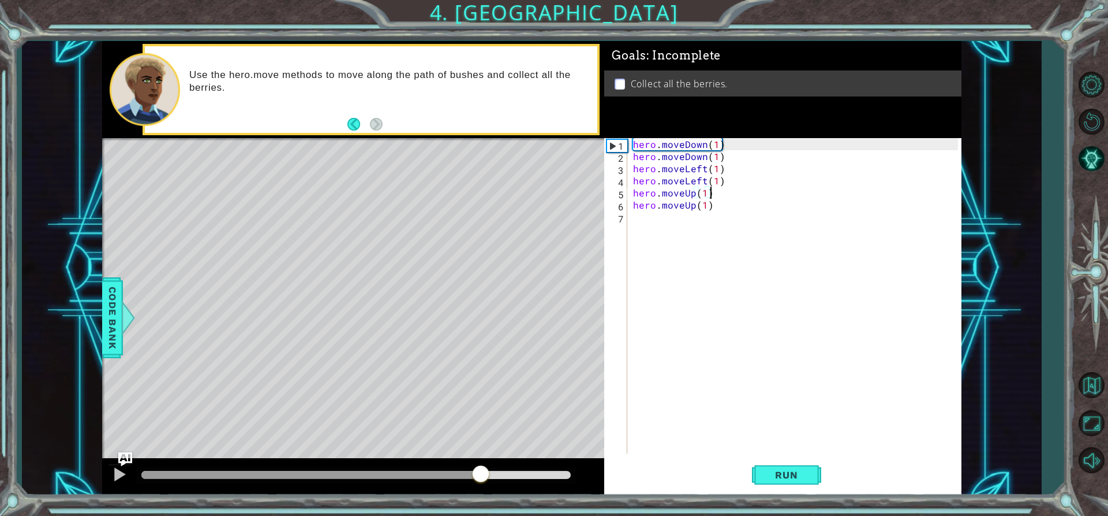
click at [481, 480] on div at bounding box center [481, 474] width 21 height 21
click at [688, 248] on div "hero . moveDown ( 1 ) hero . moveDown ( 1 ) hero . moveLeft ( 1 ) hero . moveLe…" at bounding box center [797, 307] width 333 height 339
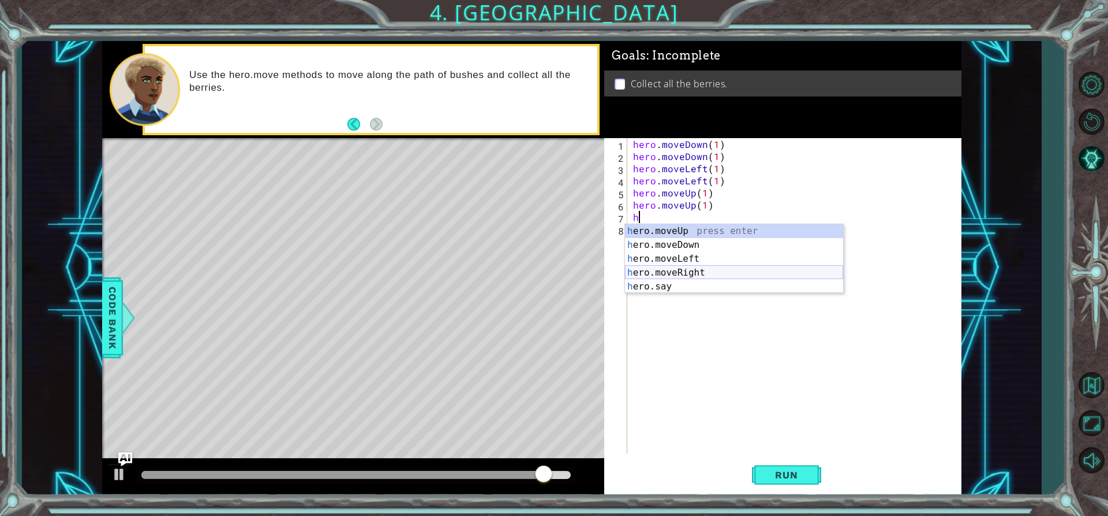
click at [707, 276] on div "h ero.moveUp press enter h ero.moveDown press enter h ero.moveLeft press enter …" at bounding box center [734, 272] width 218 height 97
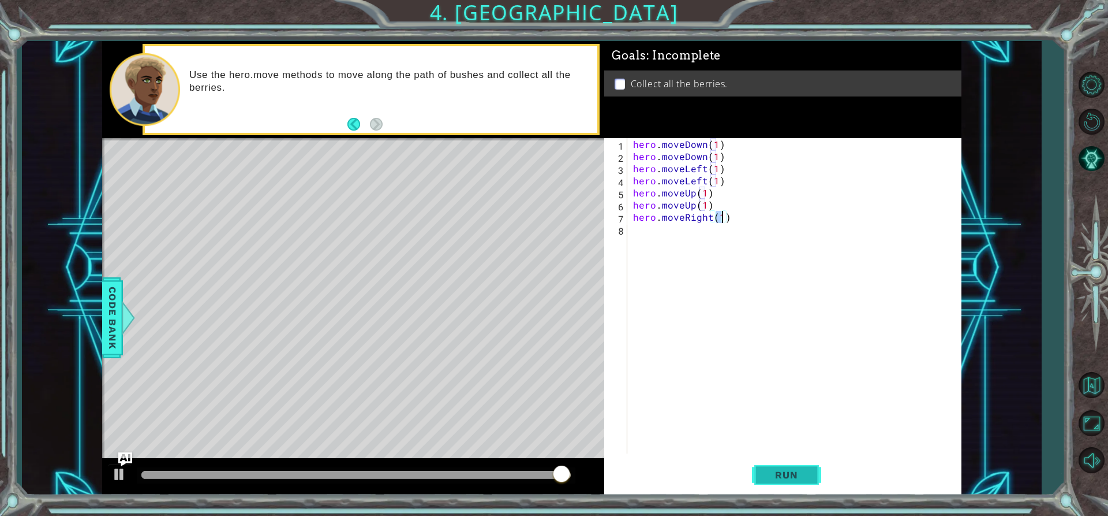
type textarea "hero.moveRight(1)"
click at [799, 472] on span "Run" at bounding box center [787, 475] width 46 height 12
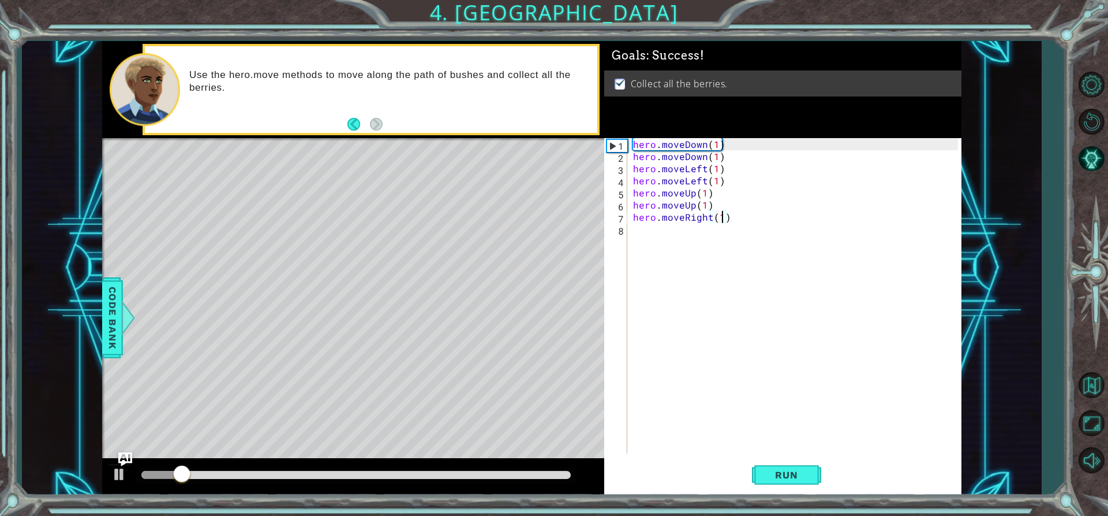
drag, startPoint x: 547, startPoint y: 472, endPoint x: 568, endPoint y: 472, distance: 20.2
click at [558, 472] on div at bounding box center [356, 475] width 430 height 8
click at [543, 478] on div at bounding box center [356, 475] width 430 height 8
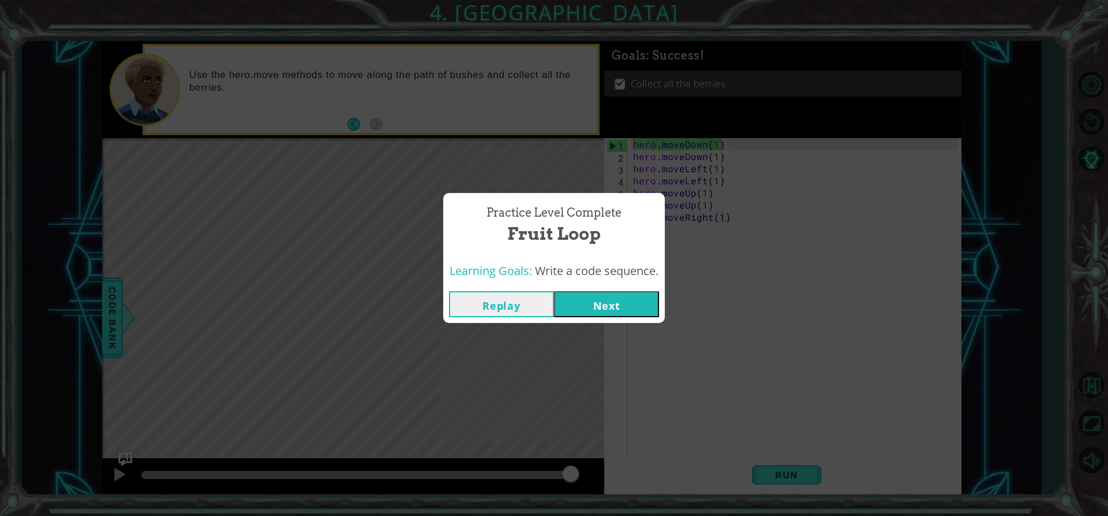
click at [644, 313] on button "Next" at bounding box center [606, 304] width 105 height 26
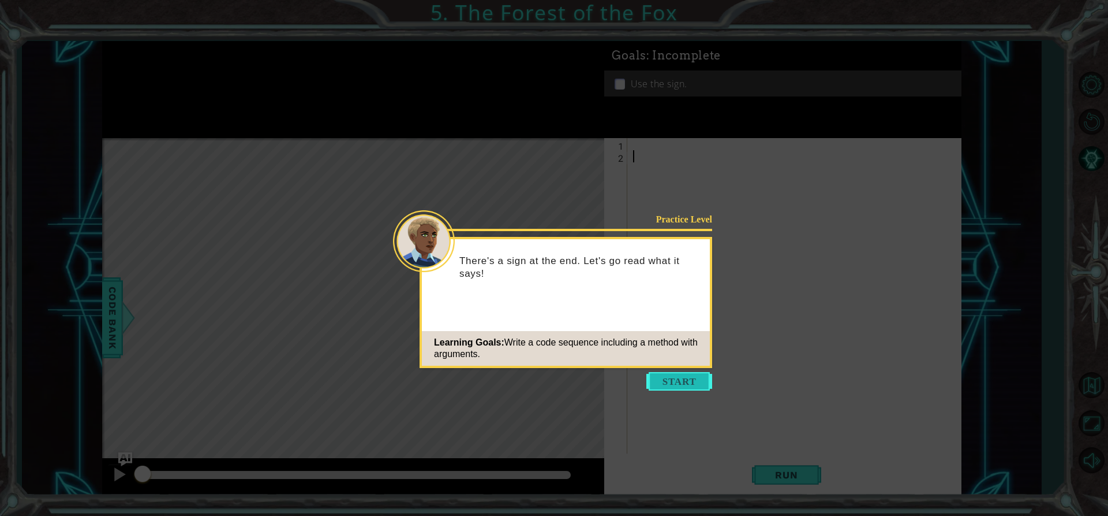
drag, startPoint x: 686, startPoint y: 376, endPoint x: 687, endPoint y: 370, distance: 5.9
click at [685, 375] on button "Start" at bounding box center [680, 381] width 66 height 18
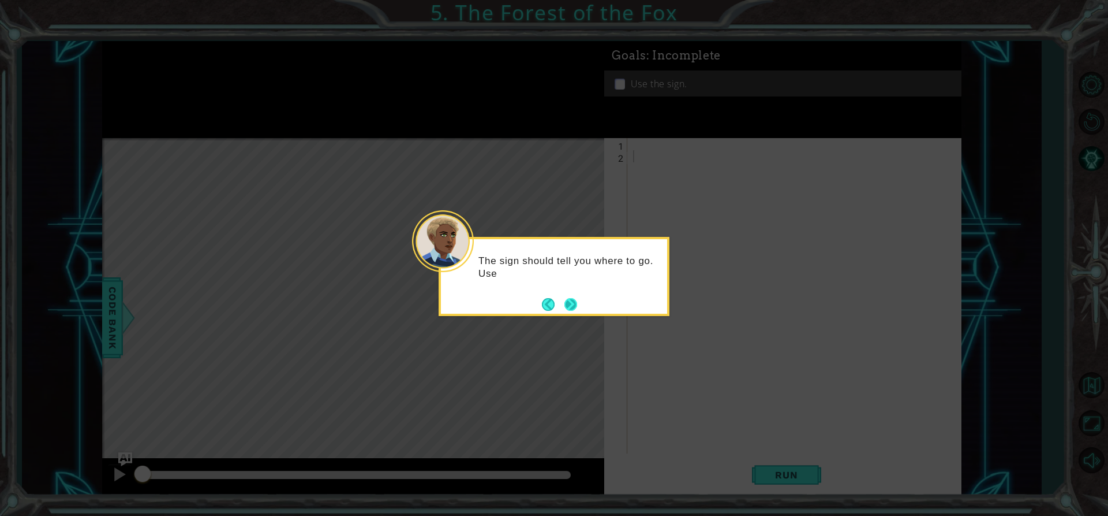
drag, startPoint x: 563, startPoint y: 307, endPoint x: 569, endPoint y: 303, distance: 7.0
click at [569, 303] on button "Next" at bounding box center [570, 304] width 15 height 15
drag, startPoint x: 589, startPoint y: 304, endPoint x: 580, endPoint y: 315, distance: 14.8
click at [586, 303] on div "Once you get to sign, type hero.use("sign") to read it." at bounding box center [554, 276] width 231 height 79
drag, startPoint x: 578, startPoint y: 318, endPoint x: 580, endPoint y: 304, distance: 13.4
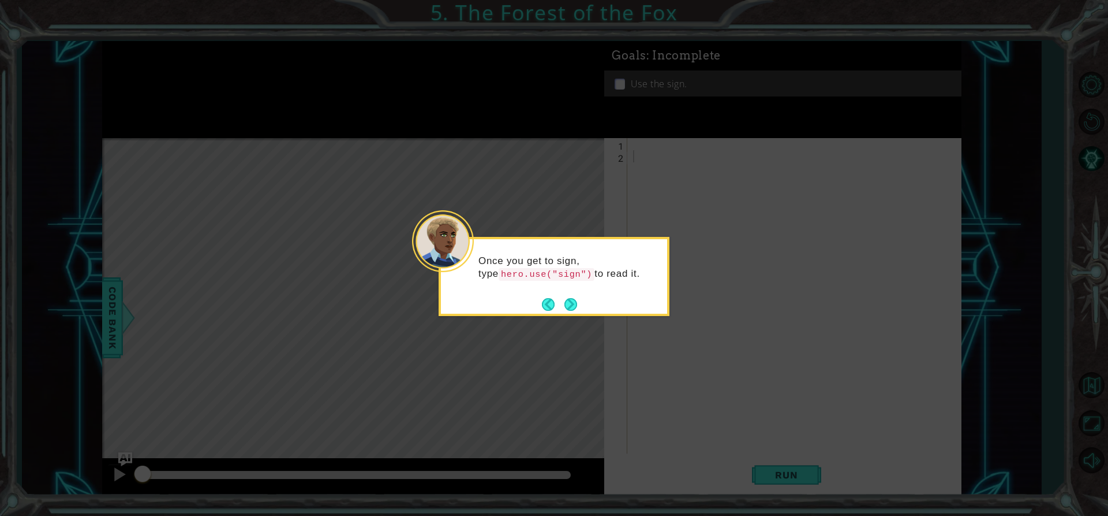
click at [578, 313] on body "1 ההההההההההההההההההההההההההההההההההההההההההההההההההההההההההההההההההההההההההההה…" at bounding box center [554, 258] width 1108 height 516
drag, startPoint x: 575, startPoint y: 303, endPoint x: 567, endPoint y: 312, distance: 11.8
click at [568, 303] on div "Once you get to sign, type hero.use("sign") to read it." at bounding box center [554, 271] width 226 height 64
click at [584, 322] on icon at bounding box center [554, 258] width 1108 height 516
click at [591, 311] on div "Once you get to sign, type hero.use("sign") to read it." at bounding box center [554, 276] width 231 height 79
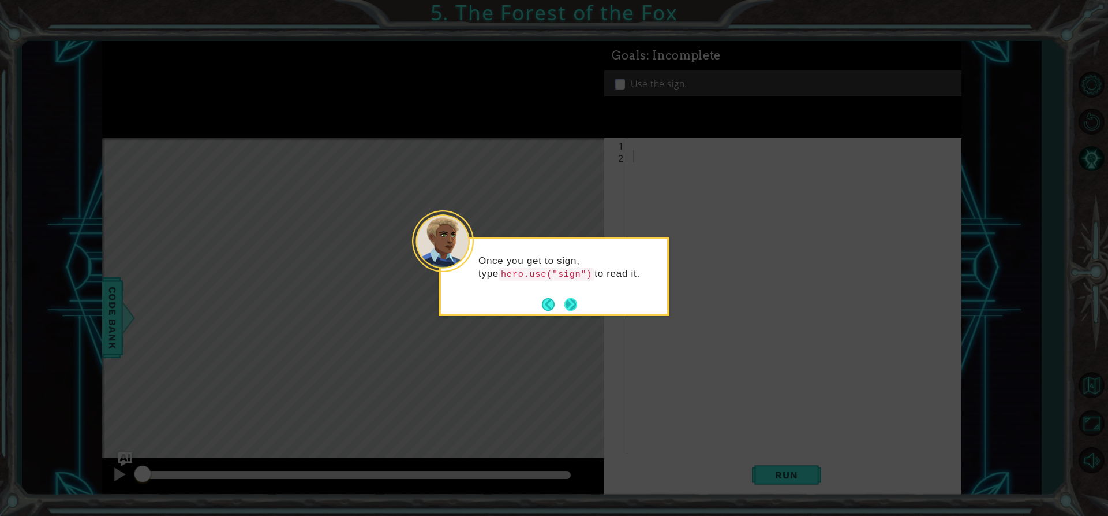
drag, startPoint x: 560, startPoint y: 312, endPoint x: 570, endPoint y: 301, distance: 14.7
click at [570, 301] on footer at bounding box center [559, 304] width 35 height 17
click at [244, 387] on icon at bounding box center [554, 258] width 1108 height 516
drag, startPoint x: 529, startPoint y: 473, endPoint x: 487, endPoint y: 311, distance: 167.8
click at [487, 311] on div "Once you get to sign, type hero.use("sign") to read it." at bounding box center [554, 276] width 231 height 79
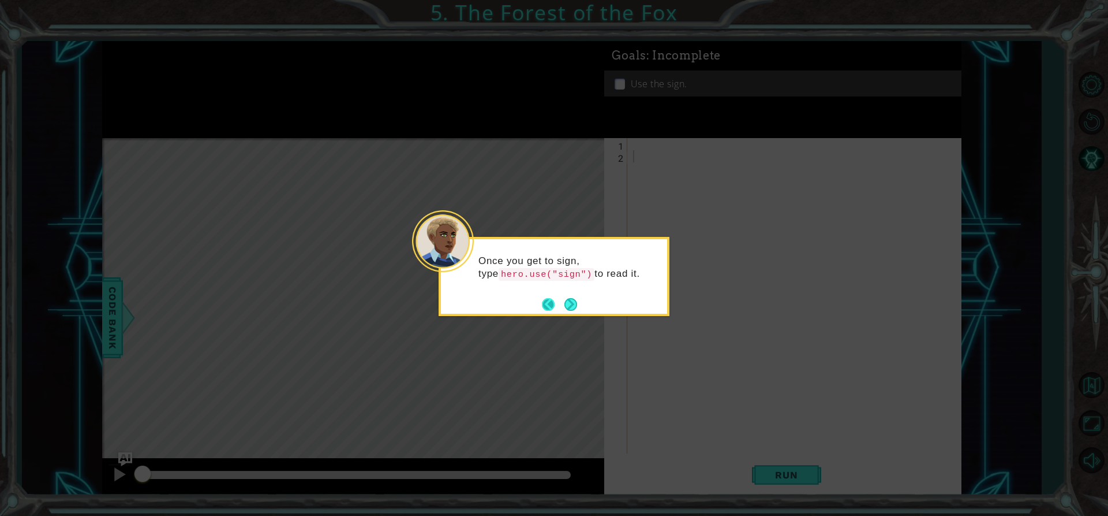
click at [543, 308] on button "Back" at bounding box center [553, 304] width 23 height 13
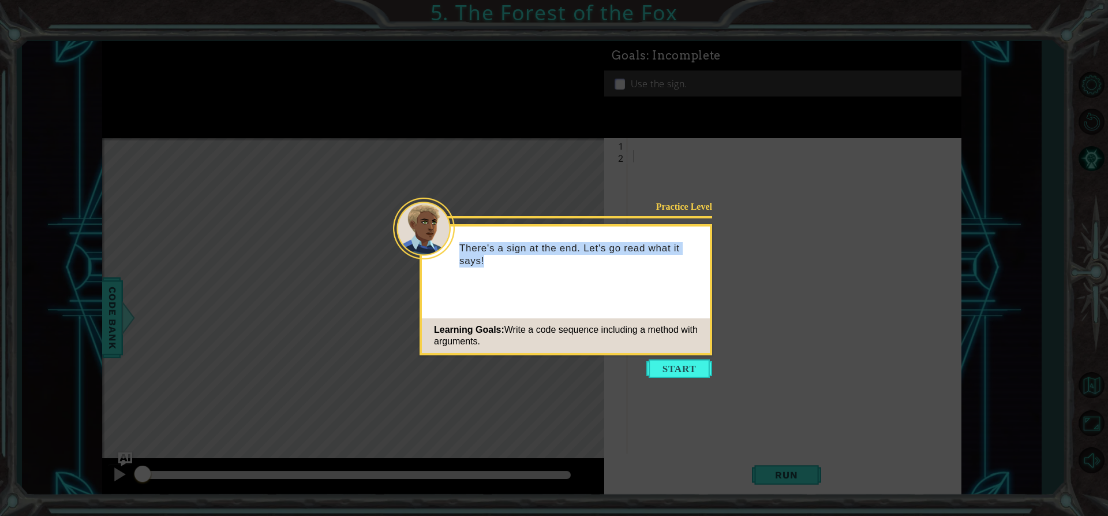
click at [543, 308] on div "Practice Level There's a sign at the end. Let's go read what it says! Learning …" at bounding box center [566, 289] width 293 height 131
click at [583, 35] on icon at bounding box center [554, 258] width 1108 height 516
click at [692, 353] on div "Practice Level There's a sign at the end. Let's go read what it says! Learning …" at bounding box center [566, 289] width 293 height 131
click at [686, 370] on button "Start" at bounding box center [680, 368] width 66 height 18
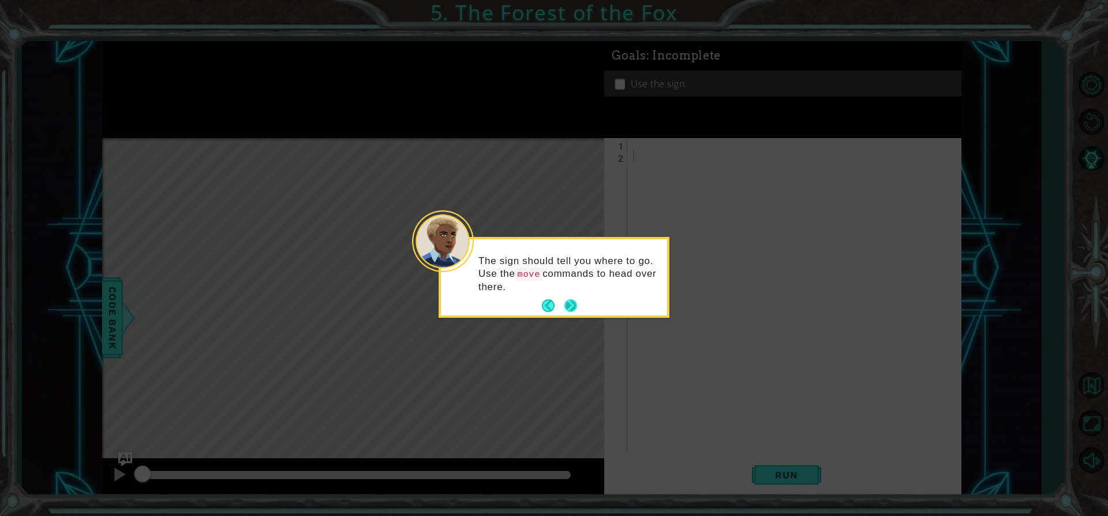
click at [573, 312] on button "Next" at bounding box center [571, 305] width 17 height 17
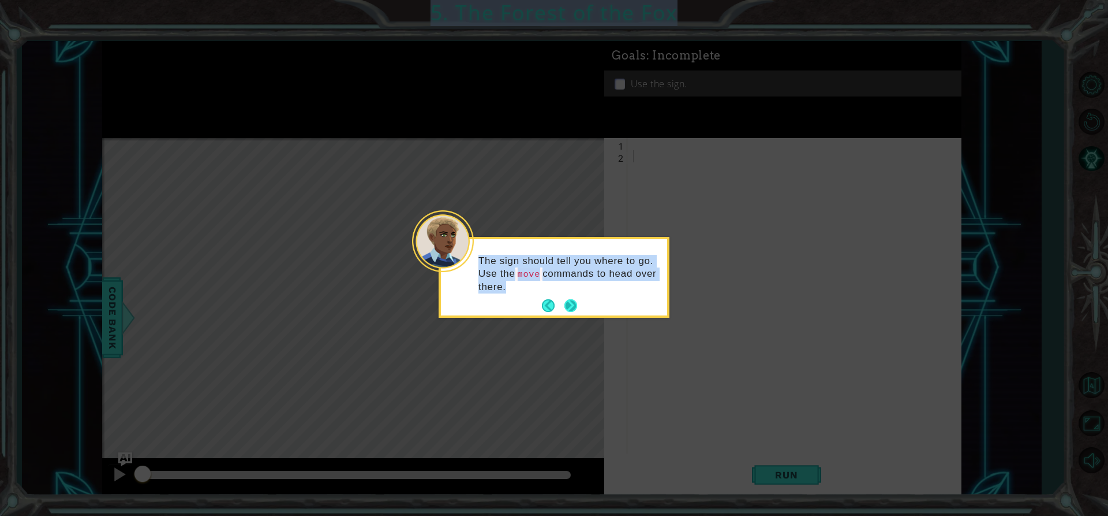
click at [573, 312] on icon at bounding box center [554, 258] width 1108 height 516
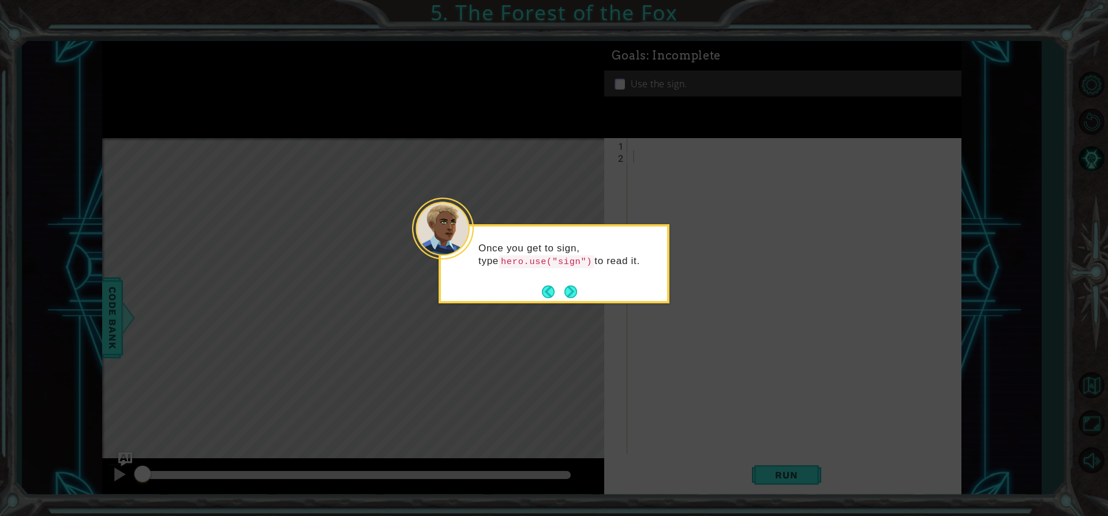
click at [572, 312] on icon at bounding box center [554, 258] width 1108 height 516
click at [572, 296] on button "Next" at bounding box center [571, 291] width 19 height 19
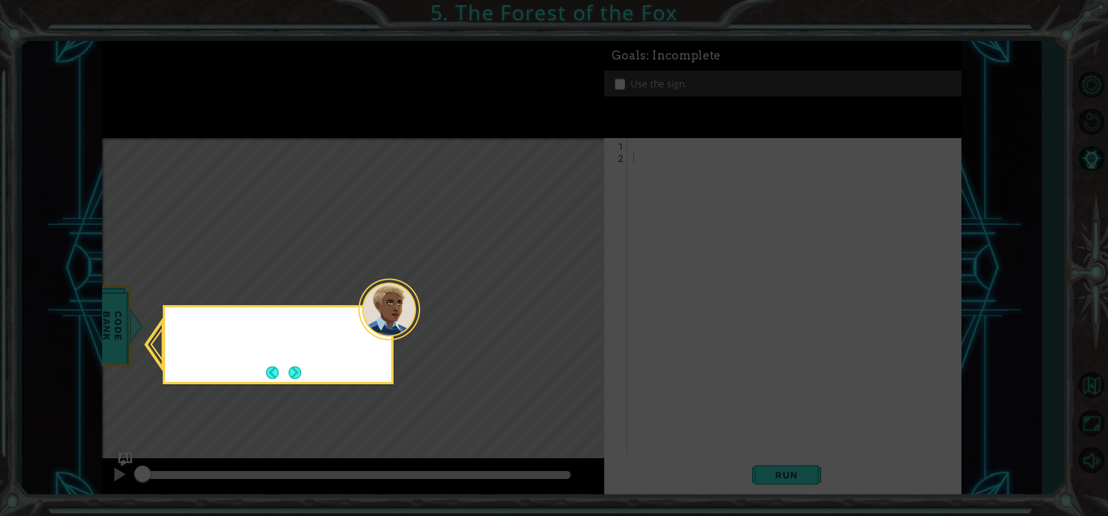
click at [572, 296] on icon at bounding box center [554, 258] width 1108 height 516
drag, startPoint x: 572, startPoint y: 296, endPoint x: 463, endPoint y: 342, distance: 118.5
click at [572, 295] on icon at bounding box center [554, 258] width 1108 height 516
click at [298, 370] on button "Next" at bounding box center [295, 372] width 15 height 15
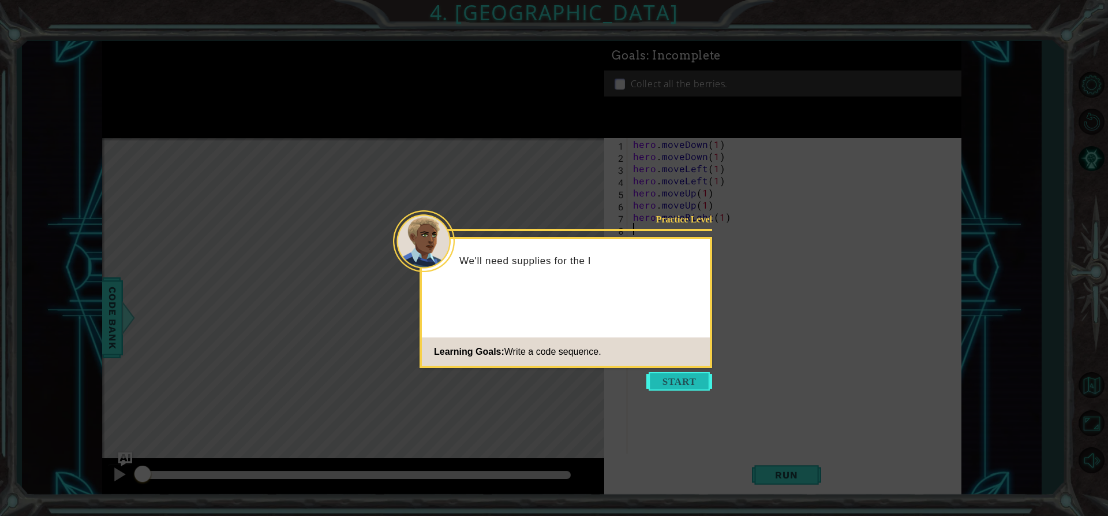
click at [688, 379] on button "Start" at bounding box center [680, 381] width 66 height 18
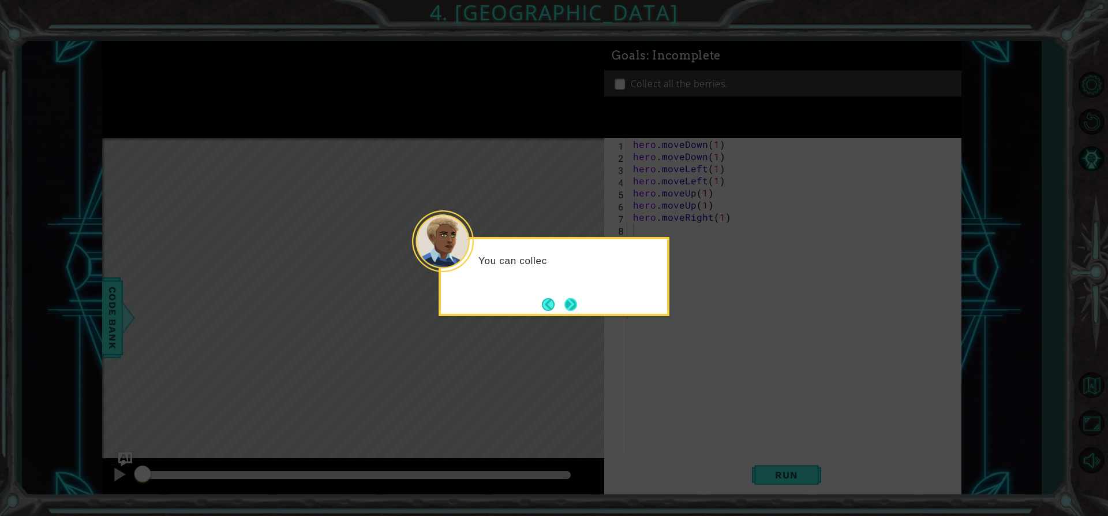
click at [569, 303] on button "Next" at bounding box center [570, 303] width 19 height 19
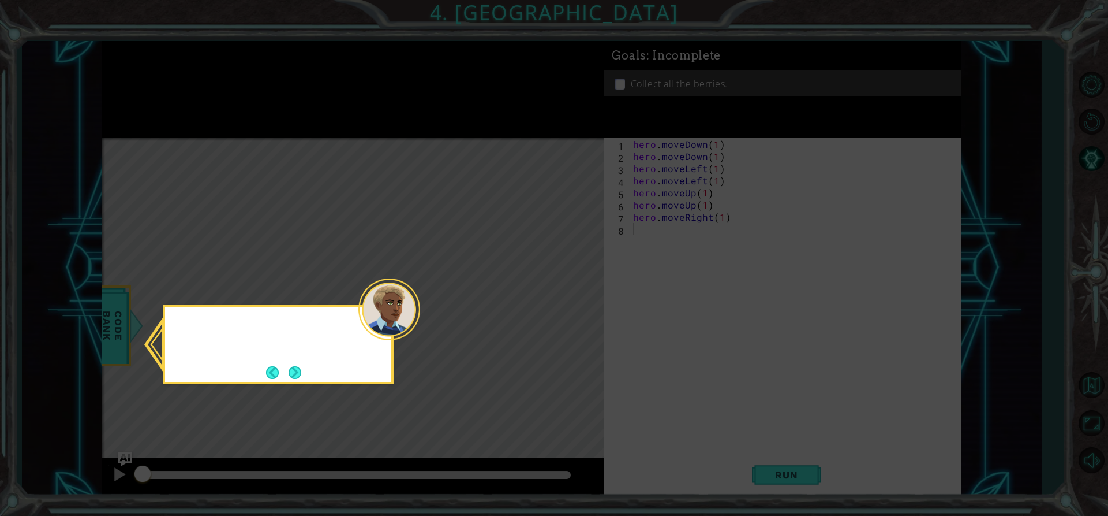
click at [569, 303] on icon at bounding box center [554, 258] width 1108 height 516
click at [289, 374] on button "Next" at bounding box center [295, 371] width 13 height 13
click at [287, 374] on button "Back" at bounding box center [277, 372] width 23 height 13
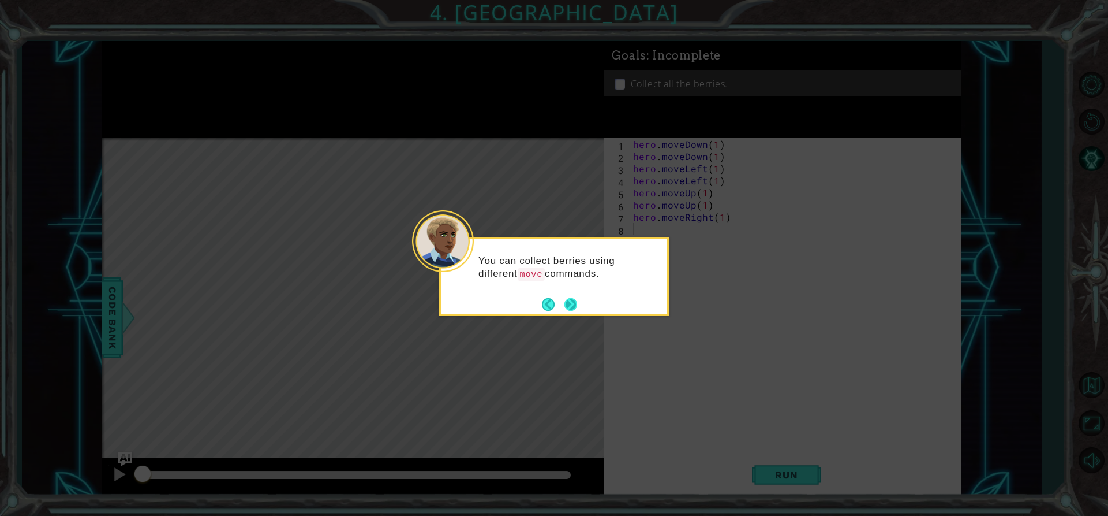
click at [577, 308] on button "Next" at bounding box center [571, 304] width 20 height 20
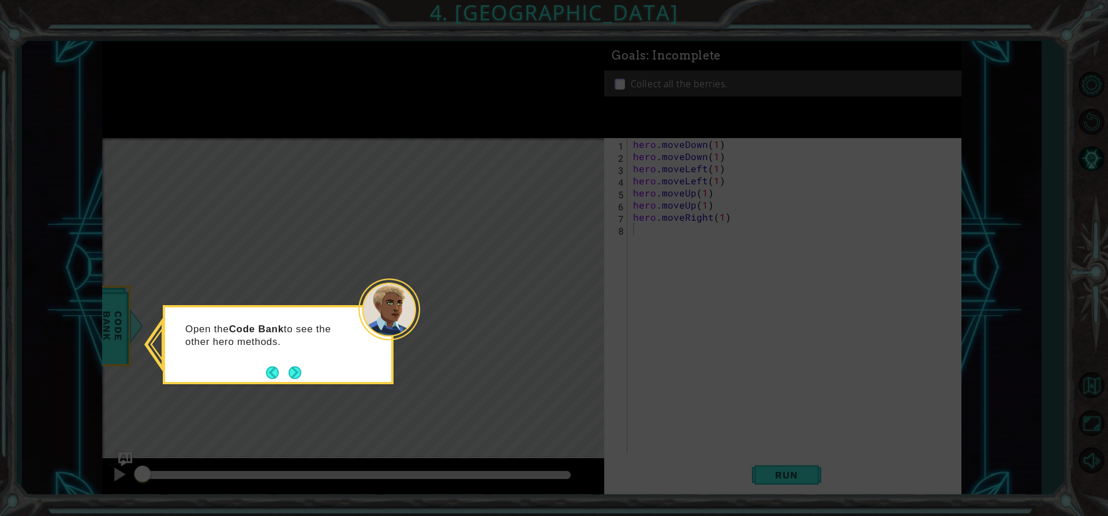
click at [577, 308] on icon at bounding box center [554, 258] width 1108 height 516
click at [296, 374] on button "Next" at bounding box center [294, 371] width 21 height 21
click at [296, 374] on button "Next" at bounding box center [295, 372] width 14 height 14
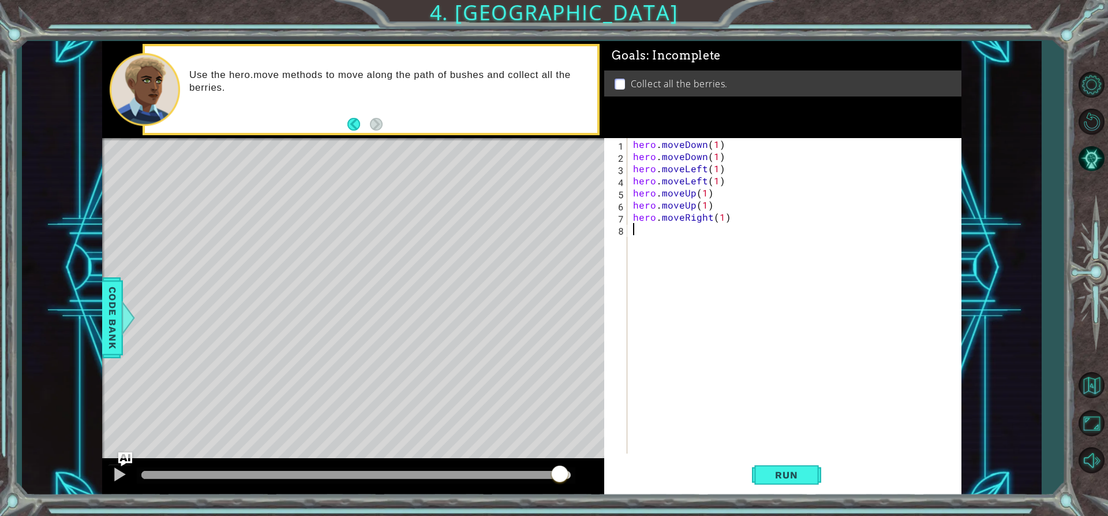
drag, startPoint x: 545, startPoint y: 479, endPoint x: 560, endPoint y: 475, distance: 15.7
click at [560, 477] on div at bounding box center [356, 475] width 430 height 8
click at [106, 486] on div at bounding box center [353, 476] width 503 height 37
click at [116, 476] on div at bounding box center [119, 473] width 15 height 15
click at [777, 470] on span "Run" at bounding box center [787, 475] width 46 height 12
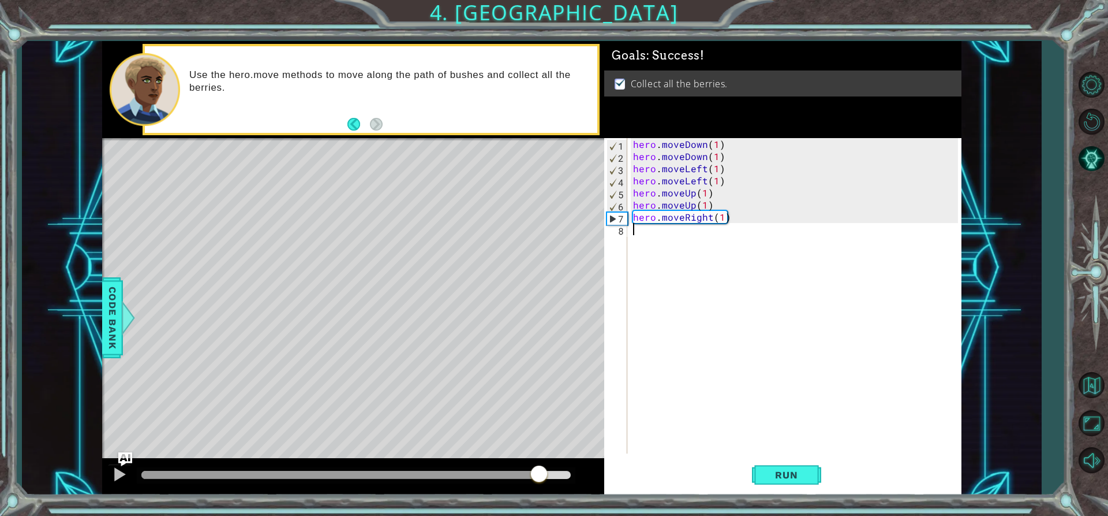
drag, startPoint x: 481, startPoint y: 477, endPoint x: 570, endPoint y: 480, distance: 89.0
click at [557, 477] on div at bounding box center [356, 475] width 430 height 8
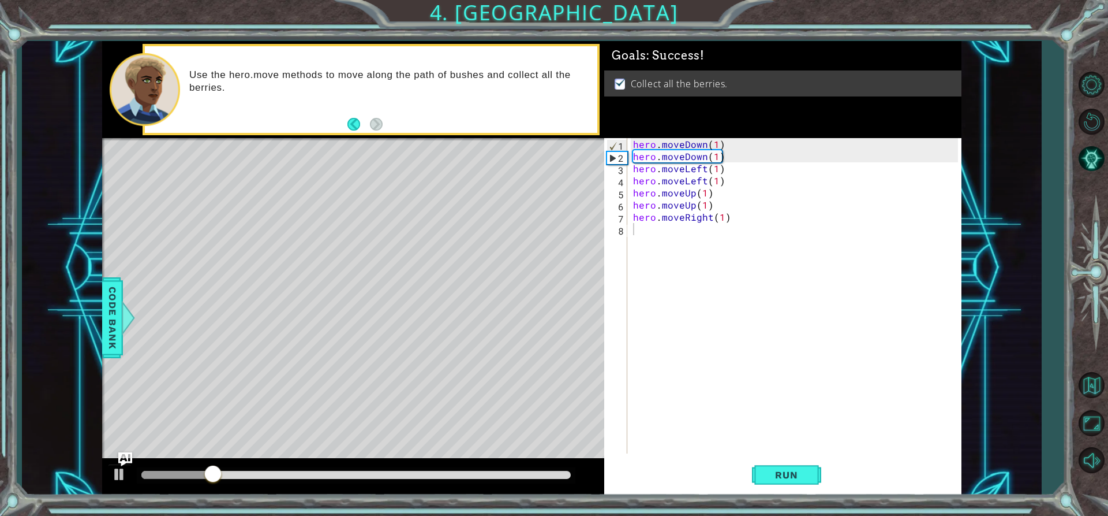
drag, startPoint x: 525, startPoint y: 468, endPoint x: 559, endPoint y: 468, distance: 34.6
click at [559, 468] on div at bounding box center [356, 475] width 439 height 16
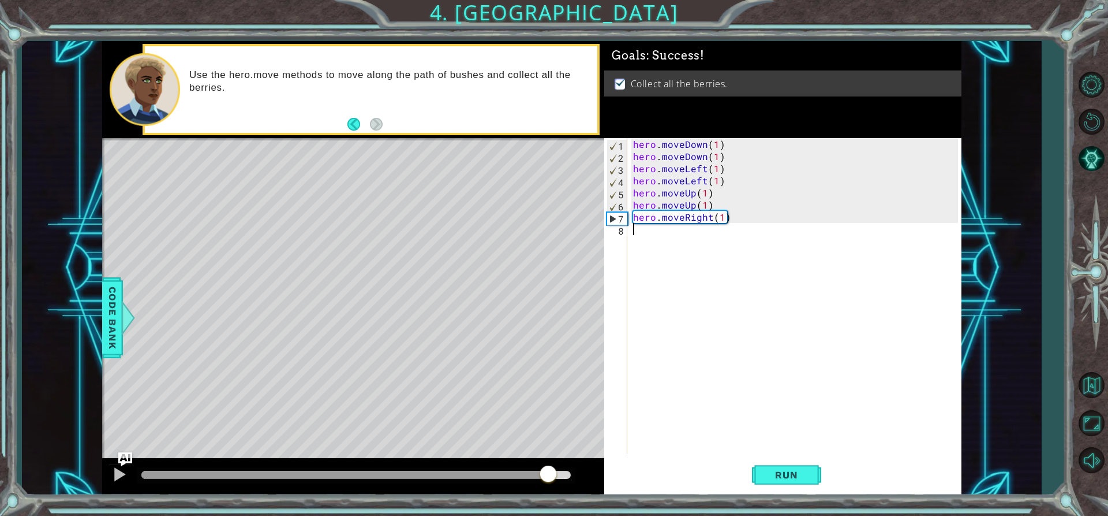
drag, startPoint x: 545, startPoint y: 474, endPoint x: 551, endPoint y: 476, distance: 6.6
click at [551, 476] on div at bounding box center [356, 475] width 430 height 8
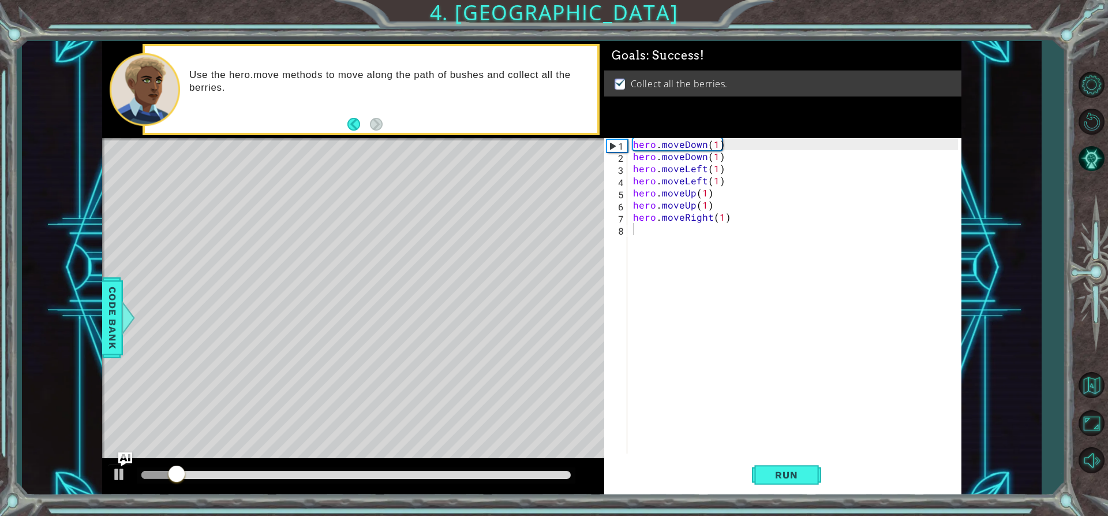
drag, startPoint x: 571, startPoint y: 477, endPoint x: 563, endPoint y: 479, distance: 7.7
click at [563, 479] on div at bounding box center [356, 475] width 439 height 16
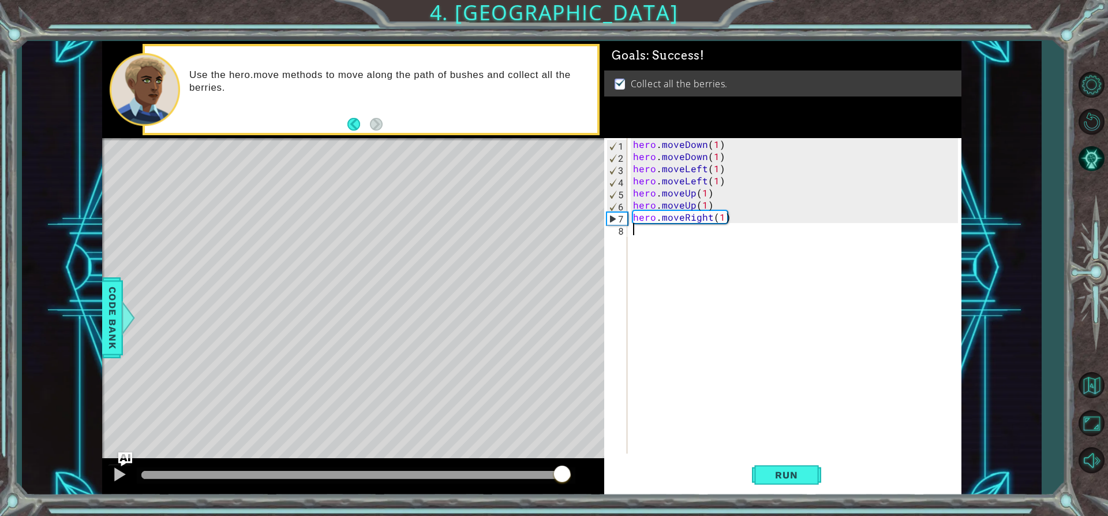
click at [563, 479] on div at bounding box center [356, 475] width 430 height 8
click at [544, 477] on div at bounding box center [356, 475] width 430 height 8
click at [113, 481] on div at bounding box center [119, 473] width 15 height 15
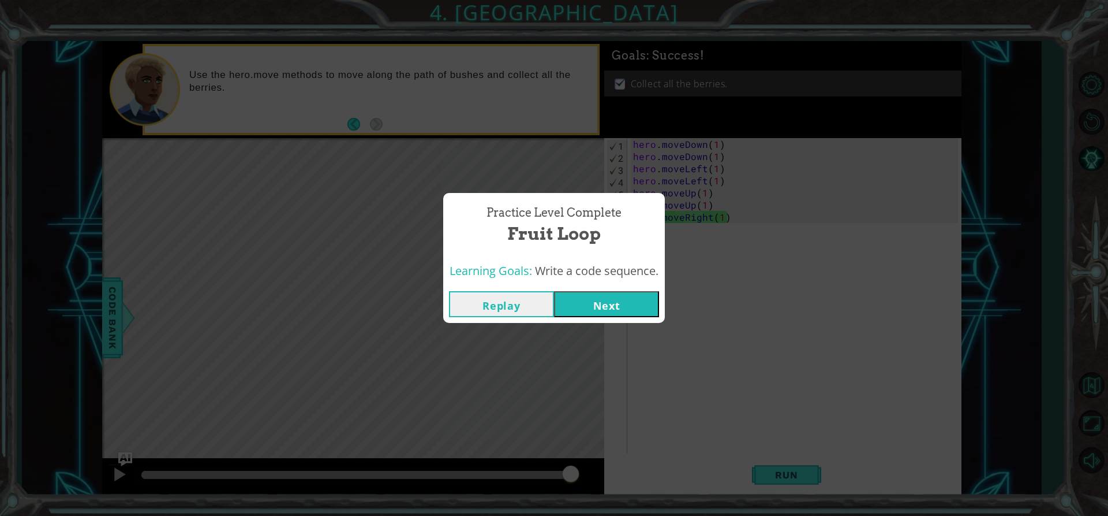
drag, startPoint x: 672, startPoint y: 352, endPoint x: 655, endPoint y: 324, distance: 32.9
click at [668, 339] on div "Practice Level Complete Fruit Loop Learning Goals: Write a code sequence. Repla…" at bounding box center [554, 258] width 1108 height 516
click at [648, 313] on button "Next" at bounding box center [606, 304] width 105 height 26
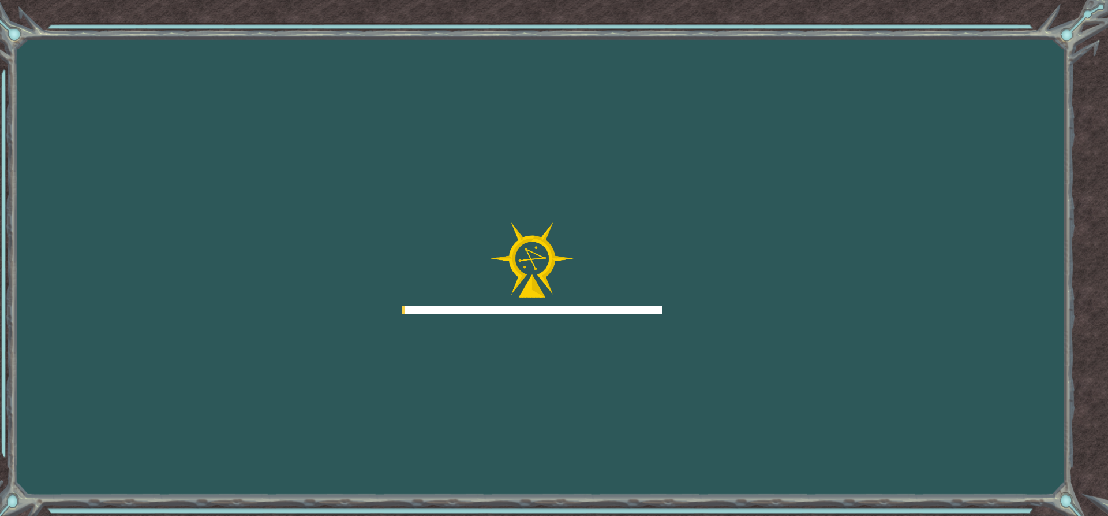
click at [621, 288] on div at bounding box center [532, 268] width 260 height 92
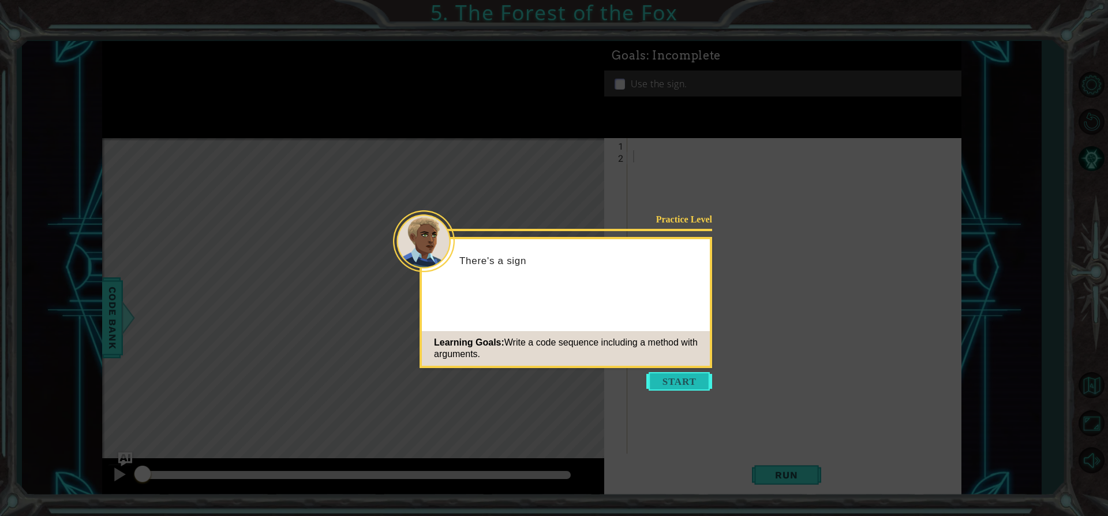
click at [690, 381] on button "Start" at bounding box center [680, 381] width 66 height 18
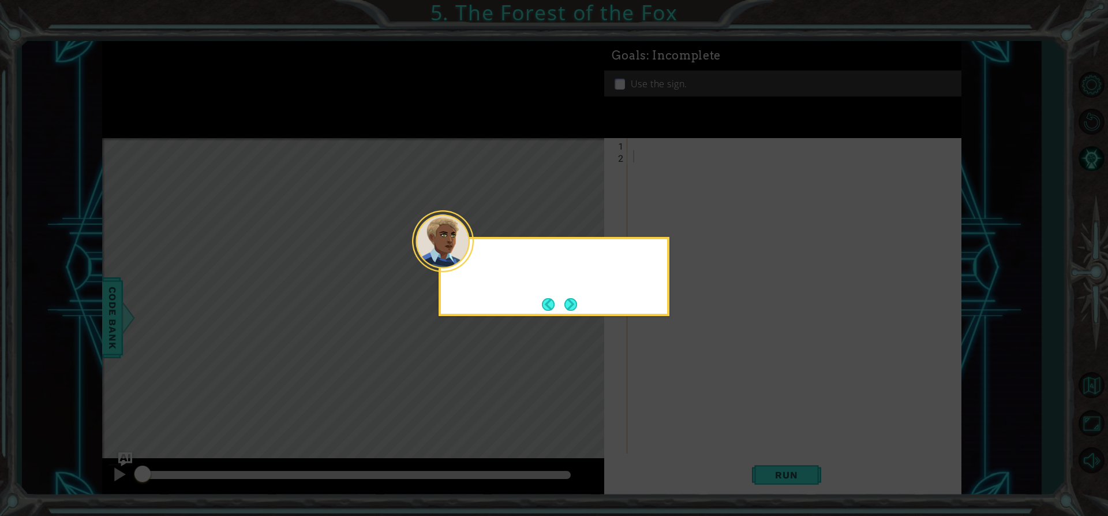
drag, startPoint x: 690, startPoint y: 381, endPoint x: 663, endPoint y: 356, distance: 37.6
click at [689, 381] on icon at bounding box center [554, 258] width 1108 height 516
drag, startPoint x: 619, startPoint y: 331, endPoint x: 591, endPoint y: 321, distance: 29.9
click at [596, 323] on icon at bounding box center [554, 258] width 1108 height 516
click at [580, 320] on icon at bounding box center [554, 258] width 1108 height 516
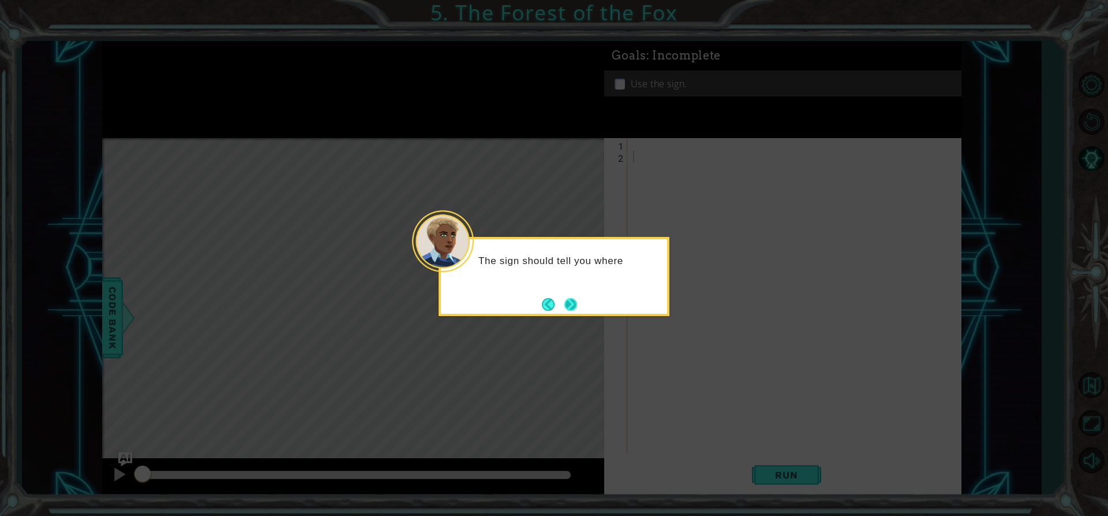
click at [576, 311] on button "Next" at bounding box center [570, 304] width 14 height 14
click at [578, 313] on div "Onc" at bounding box center [554, 276] width 231 height 79
click at [559, 312] on footer at bounding box center [559, 304] width 35 height 17
click at [568, 312] on button "Next" at bounding box center [571, 304] width 16 height 16
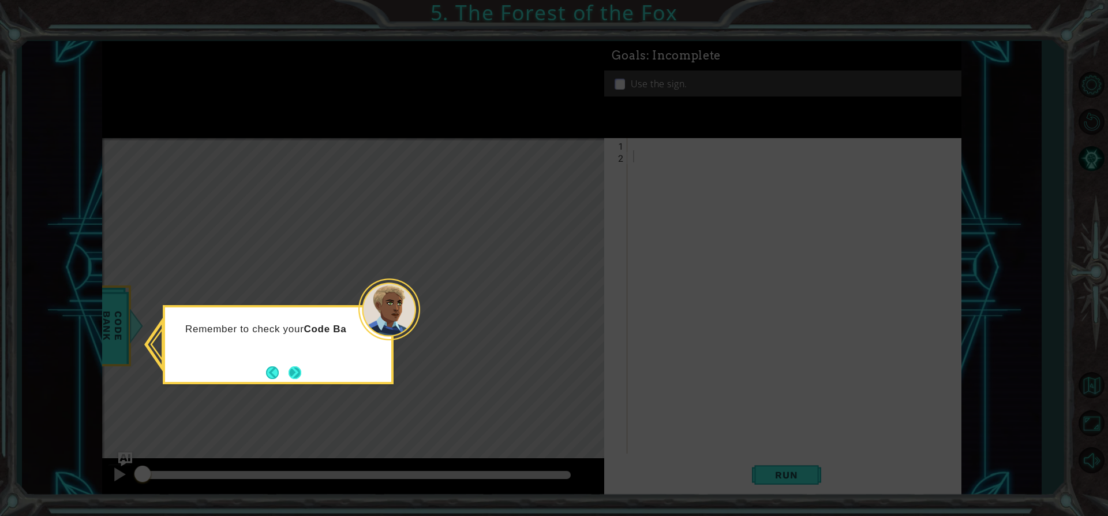
click at [303, 378] on button "Next" at bounding box center [295, 372] width 21 height 21
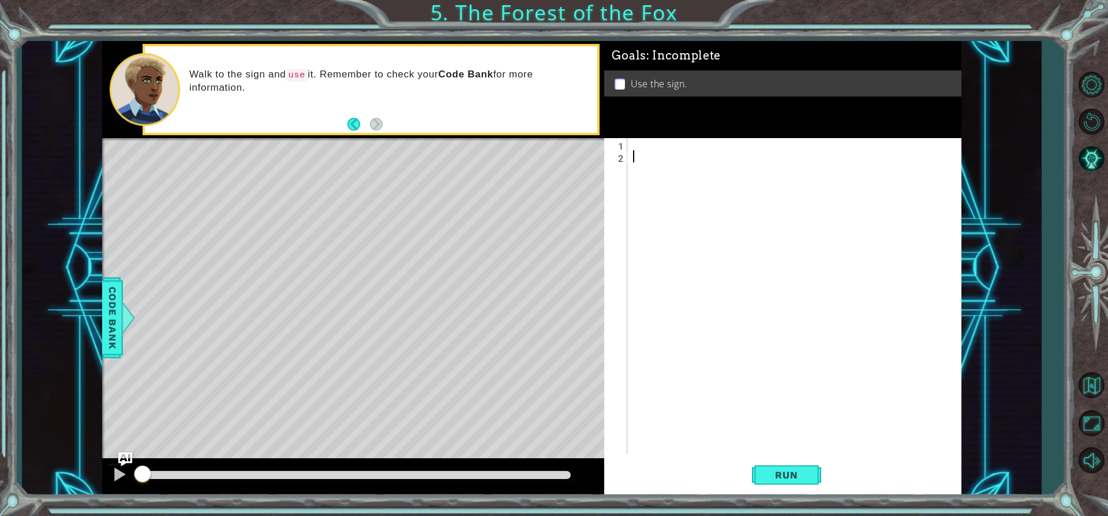
click at [656, 154] on div at bounding box center [797, 307] width 333 height 339
click at [637, 139] on div at bounding box center [797, 307] width 333 height 339
click at [652, 158] on div "h ero.moveRi g ht press enter" at bounding box center [734, 172] width 218 height 42
type textarea "hero.moveRight(1)"
click at [656, 158] on div "hero . moveRight ( 1 )" at bounding box center [797, 307] width 333 height 339
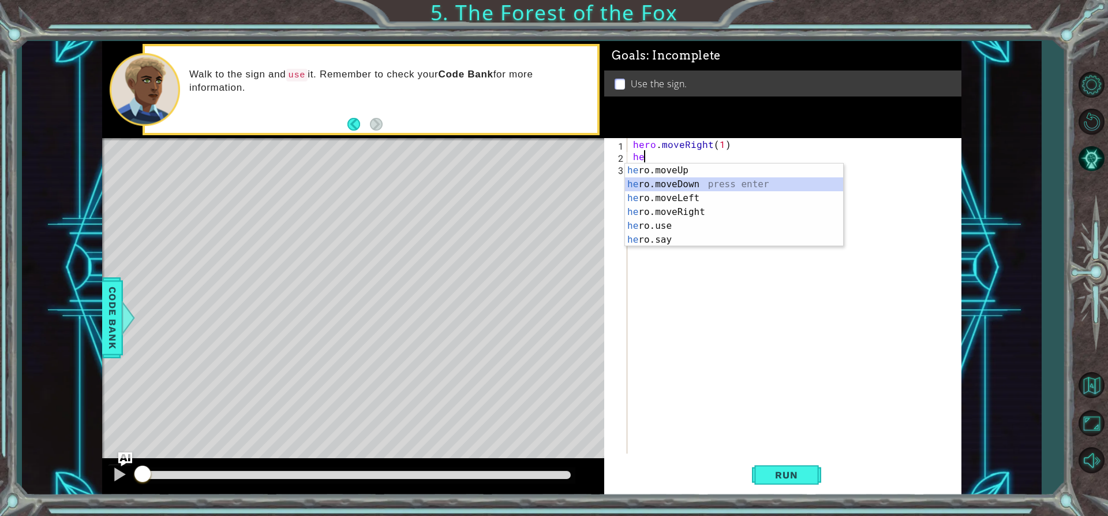
click at [674, 181] on div "he ro.moveUp press enter he ro.moveDown press enter he ro.moveLeft press enter …" at bounding box center [734, 218] width 218 height 111
type textarea "hero.moveDown(1)"
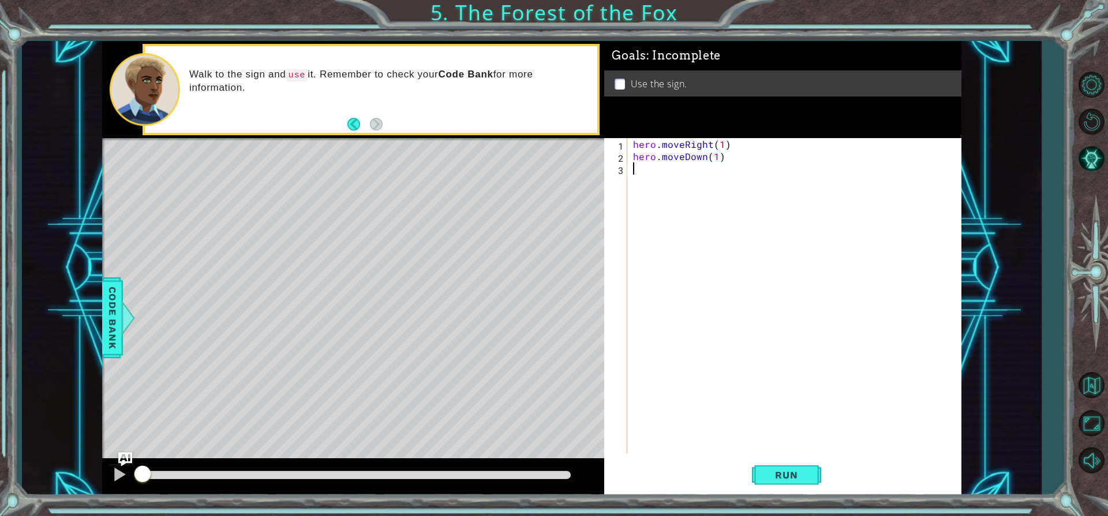
click at [656, 172] on div "hero . moveRight ( 1 ) hero . moveDown ( 1 )" at bounding box center [797, 307] width 333 height 339
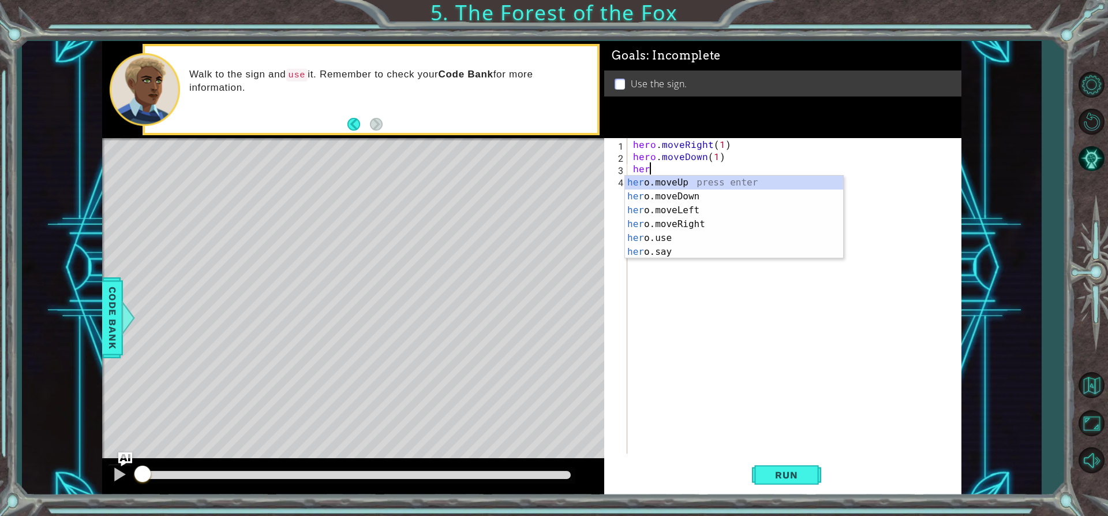
scroll to position [0, 1]
click at [652, 210] on div "her o.moveUp press enter her o.moveDown press enter her o.moveLeft press enter …" at bounding box center [734, 231] width 218 height 111
type textarea "hero.moveLeft(1)"
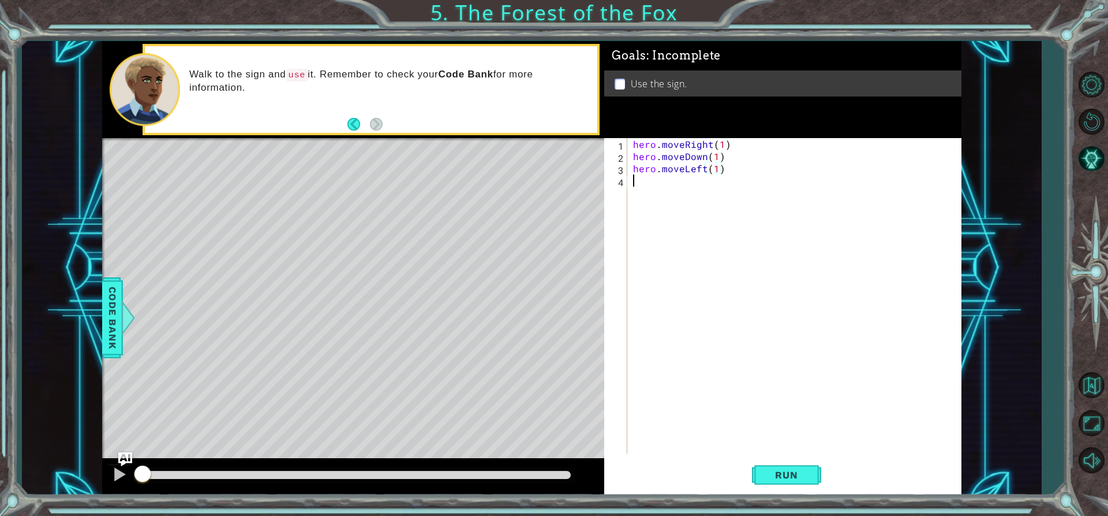
click at [660, 197] on div "hero . moveRight ( 1 ) hero . moveDown ( 1 ) hero . moveLeft ( 1 )" at bounding box center [797, 307] width 333 height 339
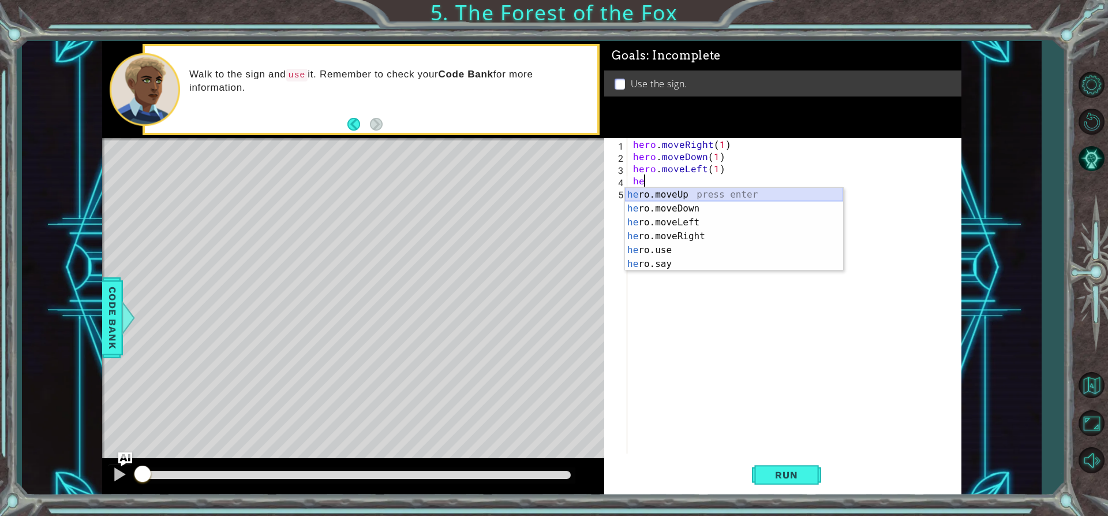
click at [658, 193] on div "he ro.moveUp press enter he ro.moveDown press enter he ro.moveLeft press enter …" at bounding box center [734, 243] width 218 height 111
type textarea "hero.moveUp(1)"
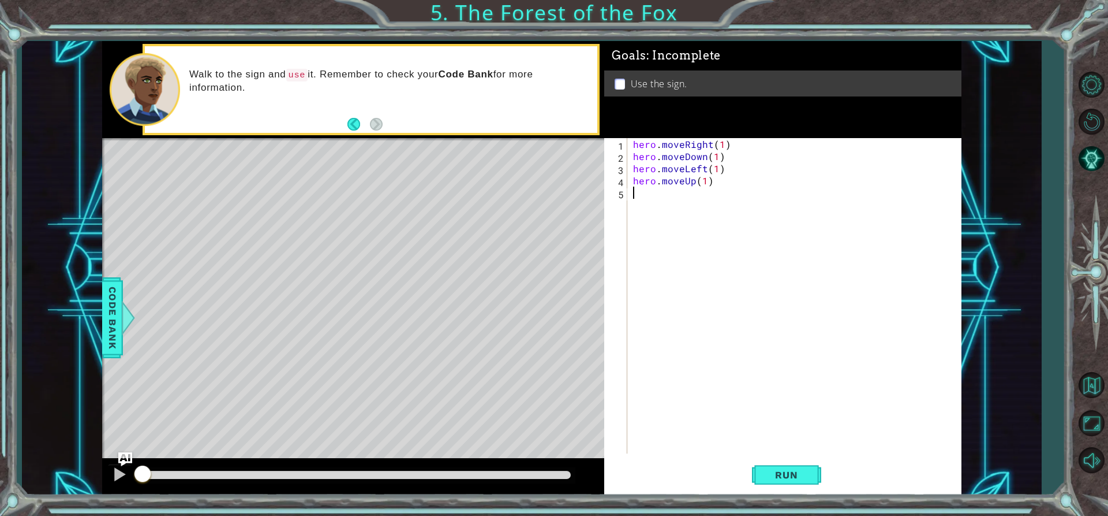
drag, startPoint x: 658, startPoint y: 193, endPoint x: 663, endPoint y: 186, distance: 8.7
click at [662, 186] on div "hero . moveRight ( 1 ) hero . moveDown ( 1 ) hero . moveLeft ( 1 ) hero . moveU…" at bounding box center [797, 307] width 333 height 339
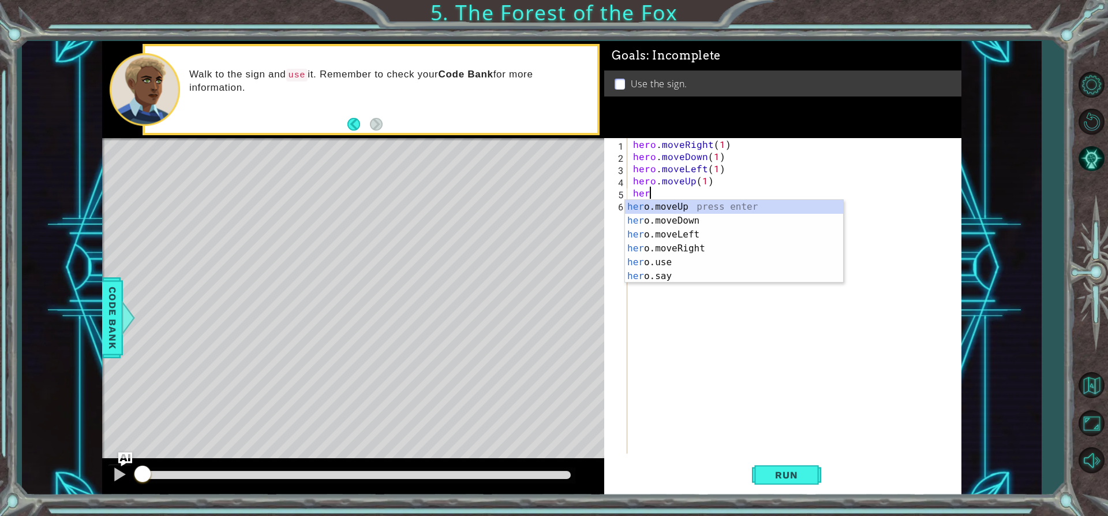
scroll to position [0, 1]
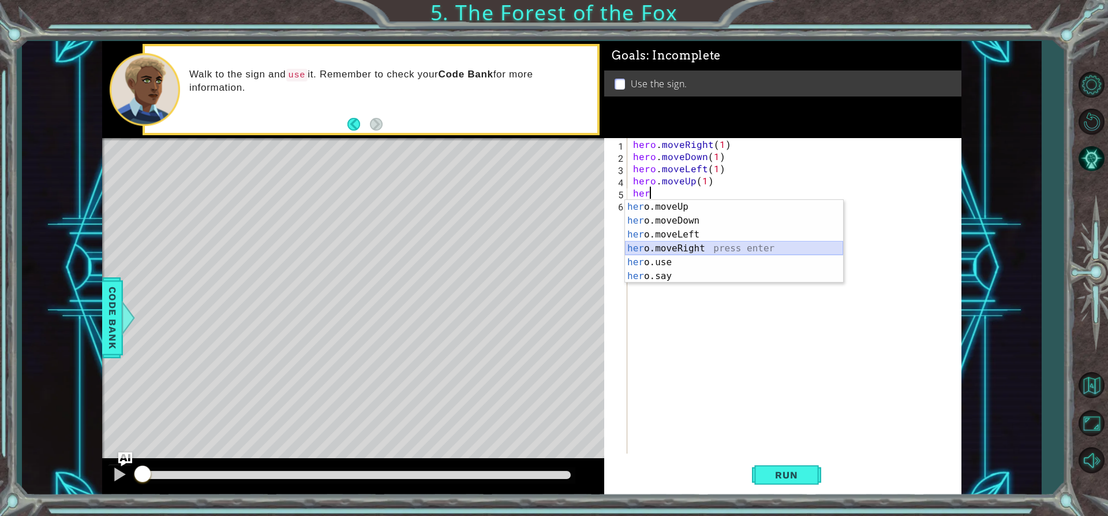
click at [721, 249] on div "her o.moveUp press enter her o.moveDown press enter her o.moveLeft press enter …" at bounding box center [734, 255] width 218 height 111
type textarea "hero.moveRight(1)"
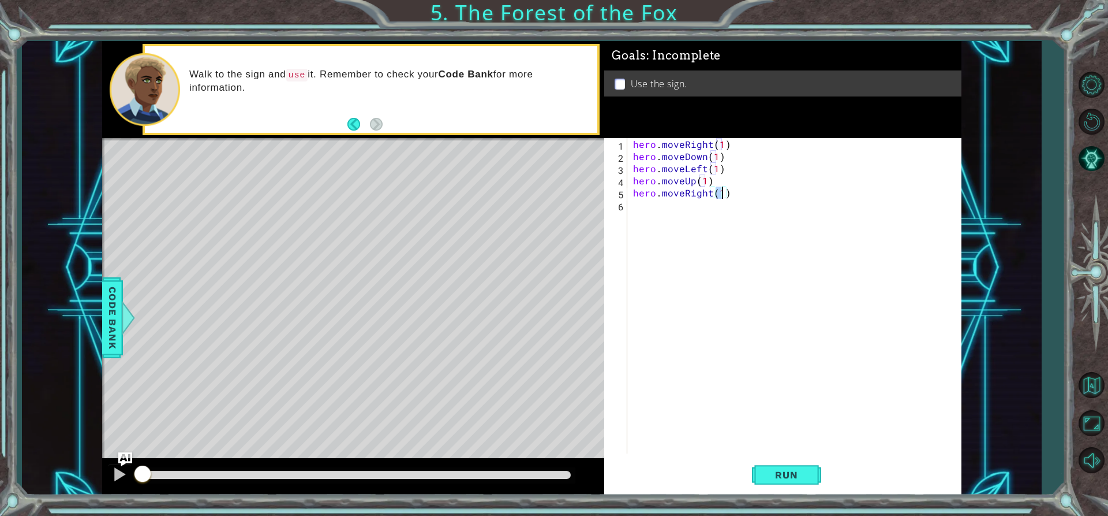
click at [656, 215] on div "hero . moveRight ( 1 ) hero . moveDown ( 1 ) hero . moveLeft ( 1 ) hero . moveU…" at bounding box center [797, 307] width 333 height 339
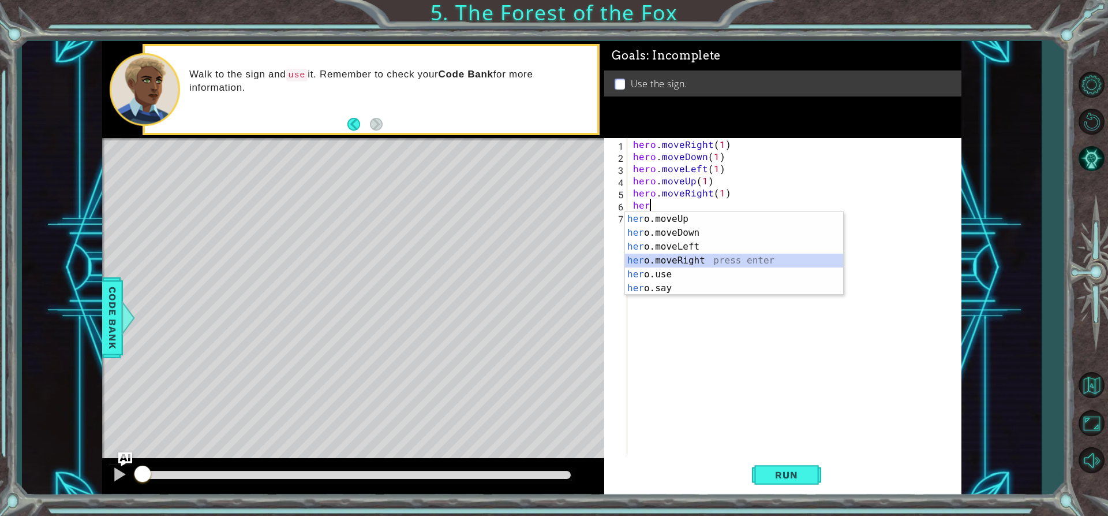
click at [708, 255] on div "her o.moveUp press enter her o.moveDown press enter her o.moveLeft press enter …" at bounding box center [734, 267] width 218 height 111
type textarea "hero.moveRight(1)"
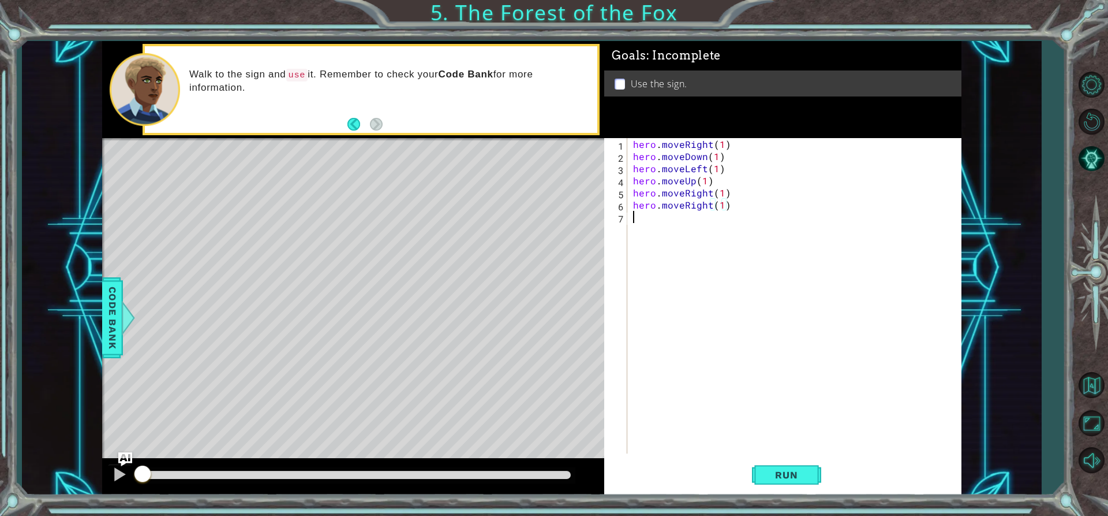
click at [663, 214] on div "hero . moveRight ( 1 ) hero . moveDown ( 1 ) hero . moveLeft ( 1 ) hero . moveU…" at bounding box center [797, 307] width 333 height 339
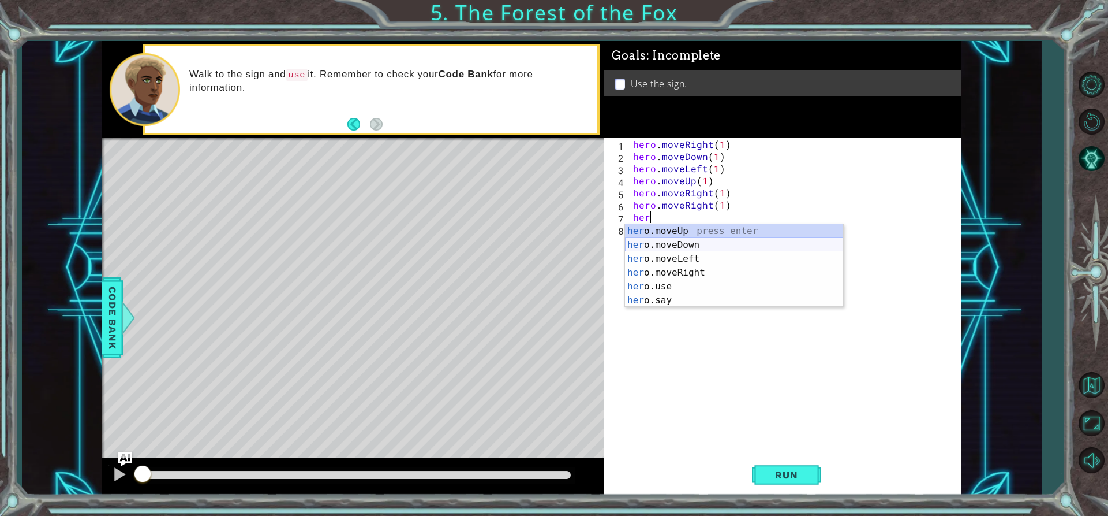
drag, startPoint x: 659, startPoint y: 238, endPoint x: 670, endPoint y: 232, distance: 12.2
click at [659, 238] on div "her o.moveUp press enter her o.moveDown press enter her o.moveLeft press enter …" at bounding box center [734, 279] width 218 height 111
type textarea "hero.moveDown(1)"
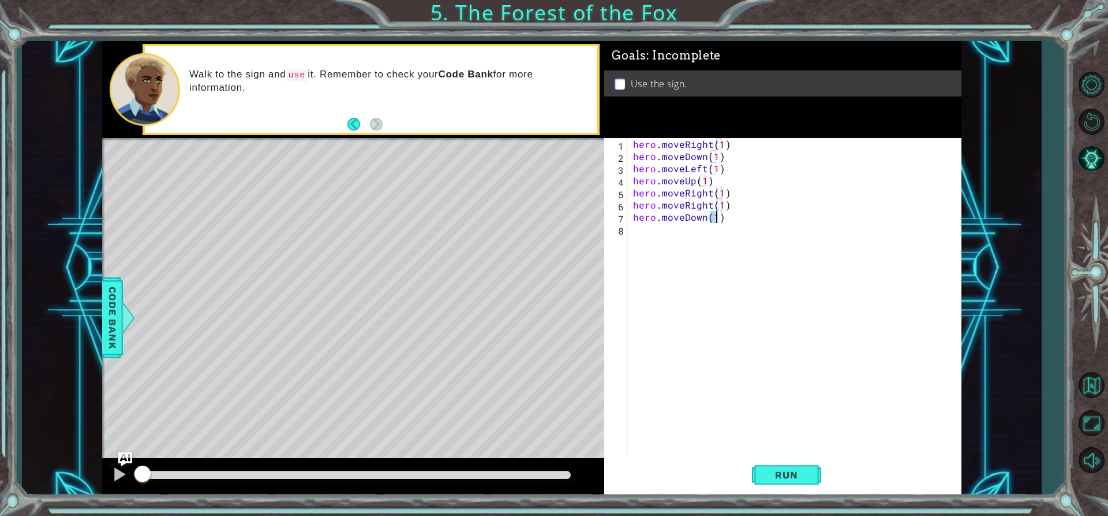
click at [651, 234] on div "hero . moveRight ( 1 ) hero . moveDown ( 1 ) hero . moveLeft ( 1 ) hero . moveU…" at bounding box center [797, 307] width 333 height 339
click at [646, 238] on div "hero . moveRight ( 1 ) hero . moveDown ( 1 ) hero . moveLeft ( 1 ) hero . moveU…" at bounding box center [797, 307] width 333 height 339
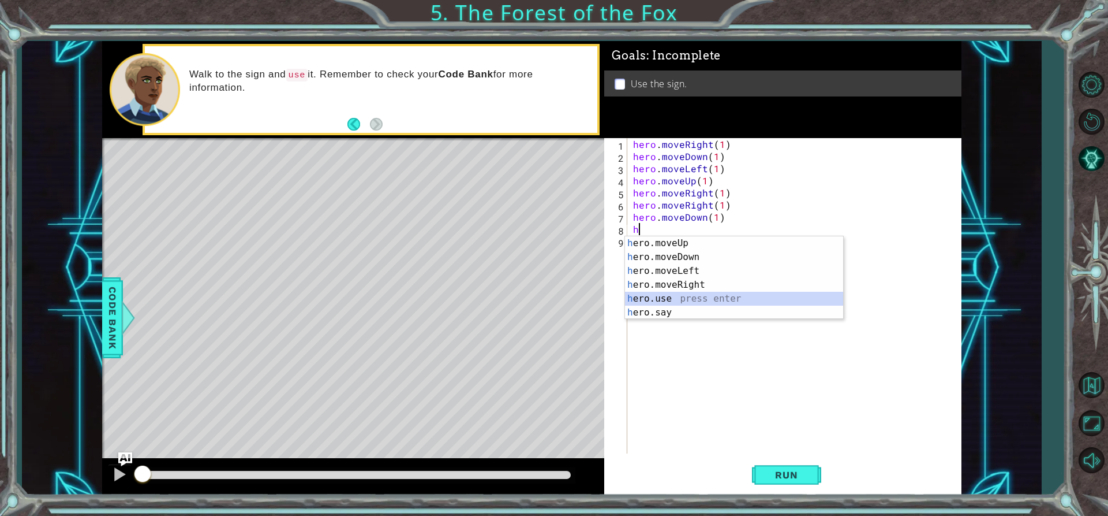
click at [767, 305] on div "h ero.moveUp press enter h ero.moveDown press enter h ero.moveLeft press enter …" at bounding box center [734, 291] width 218 height 111
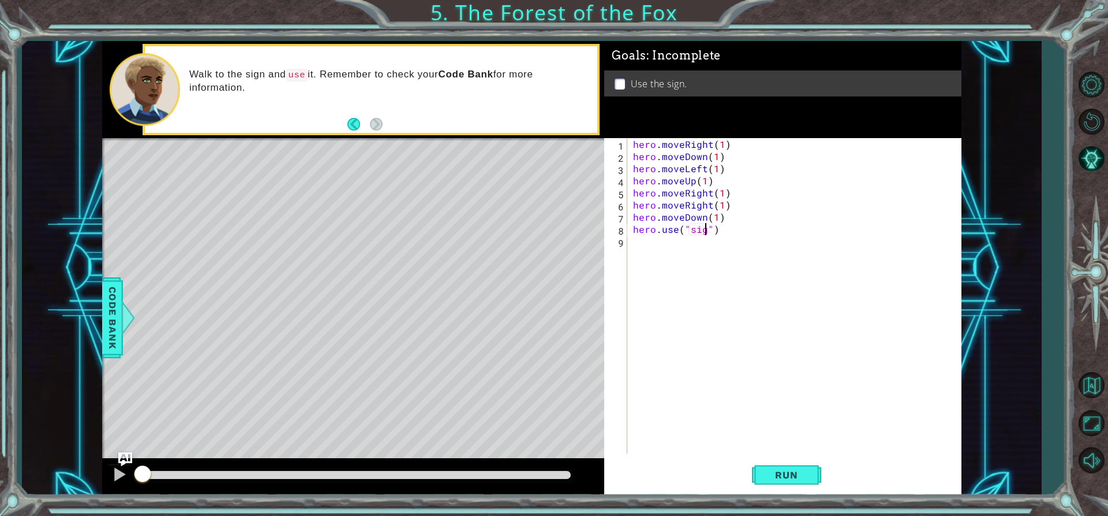
scroll to position [0, 5]
click at [804, 473] on span "Run" at bounding box center [787, 475] width 46 height 12
drag, startPoint x: 245, startPoint y: 476, endPoint x: 113, endPoint y: 471, distance: 132.9
click at [113, 471] on div at bounding box center [353, 476] width 503 height 37
click at [115, 473] on div at bounding box center [119, 473] width 15 height 15
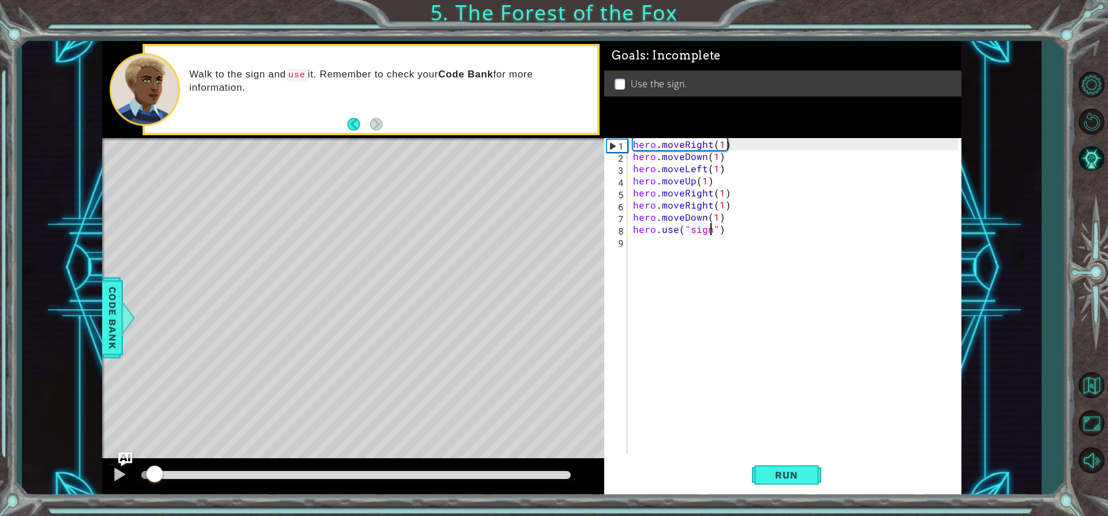
click at [694, 158] on div "hero . moveRight ( 1 ) hero . moveDown ( 1 ) hero . moveLeft ( 1 ) hero . moveU…" at bounding box center [797, 307] width 333 height 339
click at [696, 158] on div "hero . moveRight ( 1 ) hero . moveDown ( 1 ) hero . moveLeft ( 1 ) hero . moveU…" at bounding box center [797, 307] width 333 height 339
click at [701, 158] on div "hero . moveRight ( 1 ) hero . moveDown ( 1 ) hero . moveLeft ( 1 ) hero . moveU…" at bounding box center [797, 307] width 333 height 339
click at [703, 156] on div "hero . moveRight ( 1 ) hero . moveDown ( 1 ) hero . moveLeft ( 1 ) hero . moveU…" at bounding box center [797, 307] width 333 height 339
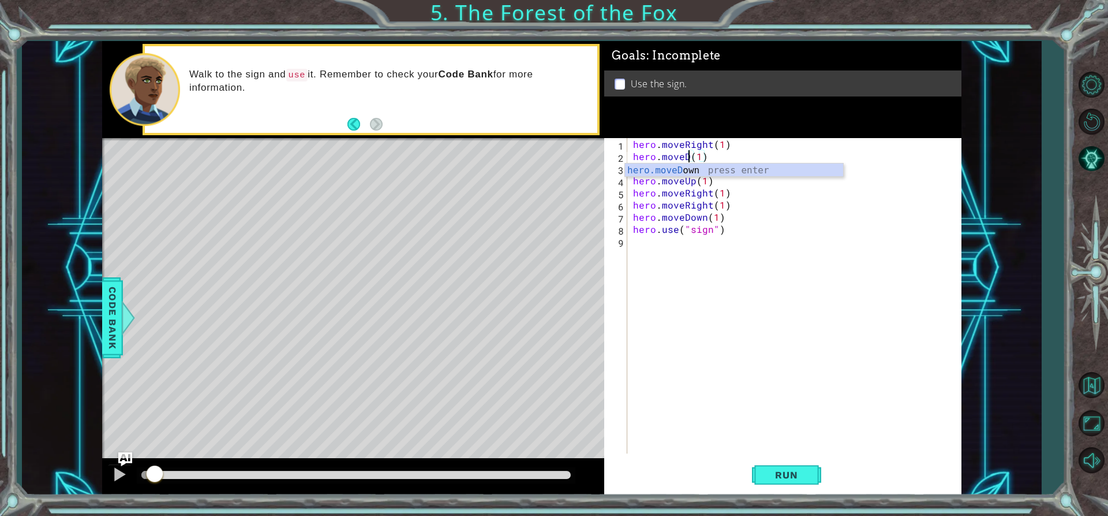
scroll to position [0, 3]
click at [633, 172] on div "hero.move Up press enter hero.move Down press enter hero.move Left press enter …" at bounding box center [734, 204] width 218 height 83
drag, startPoint x: 766, startPoint y: 478, endPoint x: 763, endPoint y: 471, distance: 7.5
click at [764, 474] on span "Run" at bounding box center [787, 475] width 46 height 12
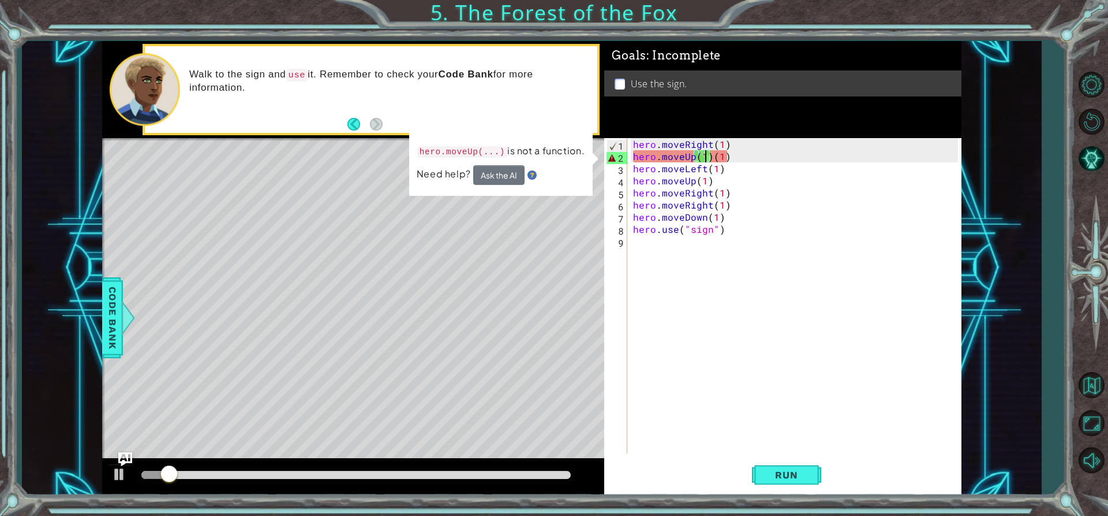
click at [735, 156] on div "hero . moveRight ( 1 ) hero . moveUp ( 1 ) ( 1 ) hero . moveLeft ( 1 ) hero . m…" at bounding box center [797, 307] width 333 height 339
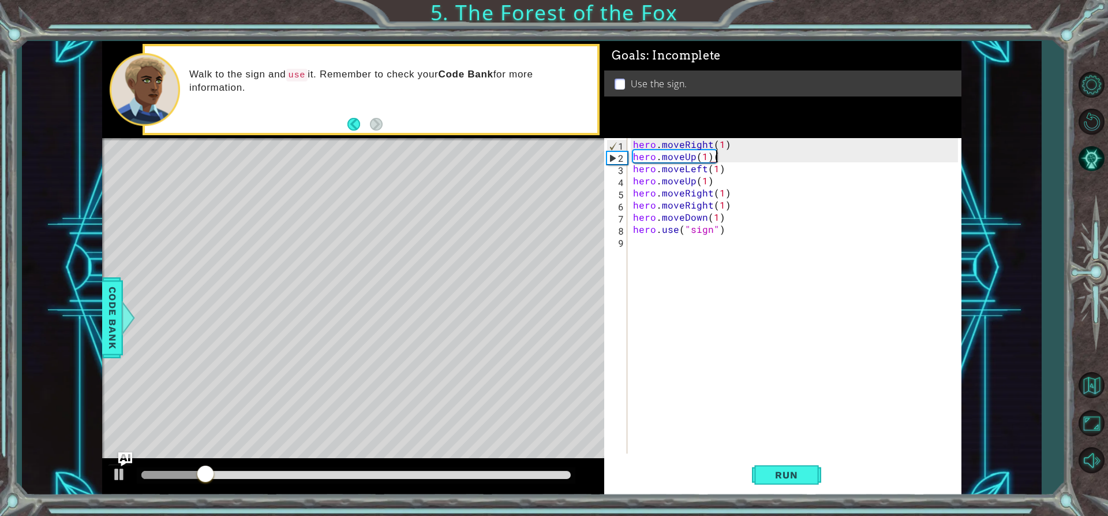
type textarea "hero.moveUp(1)"
click at [794, 475] on span "Run" at bounding box center [787, 475] width 46 height 12
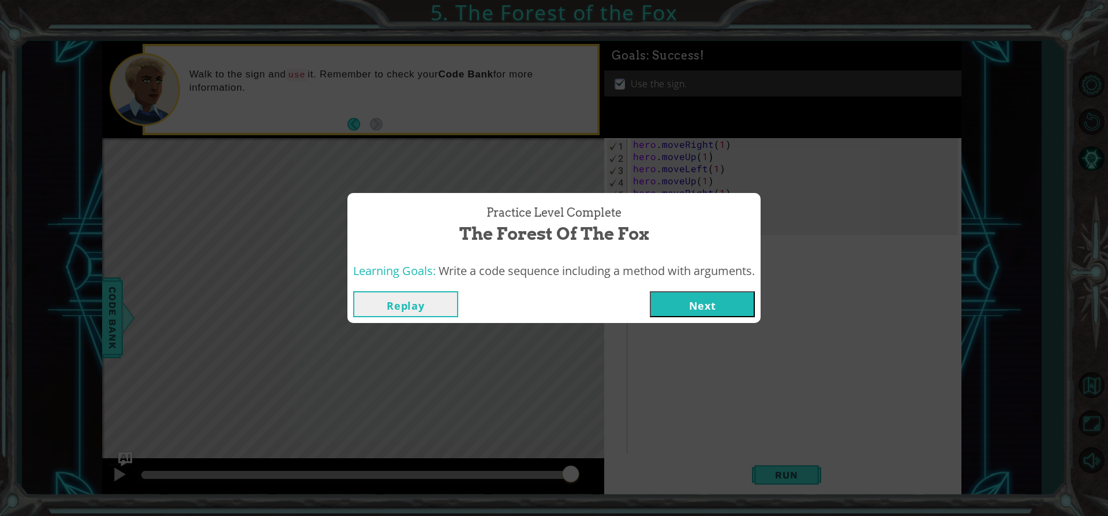
drag, startPoint x: 678, startPoint y: 304, endPoint x: 695, endPoint y: 304, distance: 16.7
click at [685, 304] on button "Next" at bounding box center [702, 304] width 105 height 26
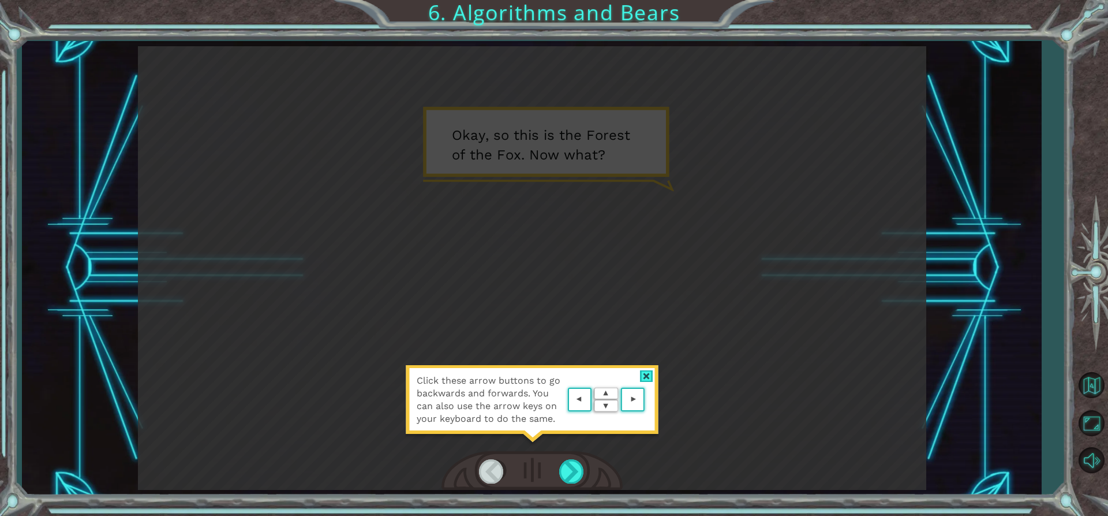
click at [589, 467] on div at bounding box center [532, 471] width 181 height 40
drag, startPoint x: 578, startPoint y: 469, endPoint x: 570, endPoint y: 471, distance: 8.3
click at [572, 471] on div at bounding box center [572, 471] width 26 height 24
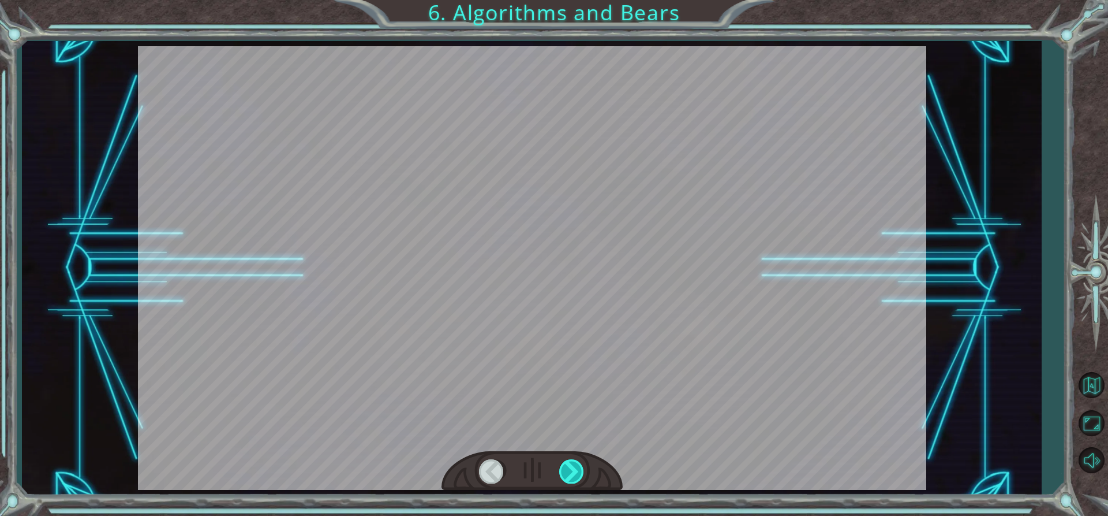
click at [568, 471] on div at bounding box center [572, 471] width 26 height 24
